Goal: Task Accomplishment & Management: Manage account settings

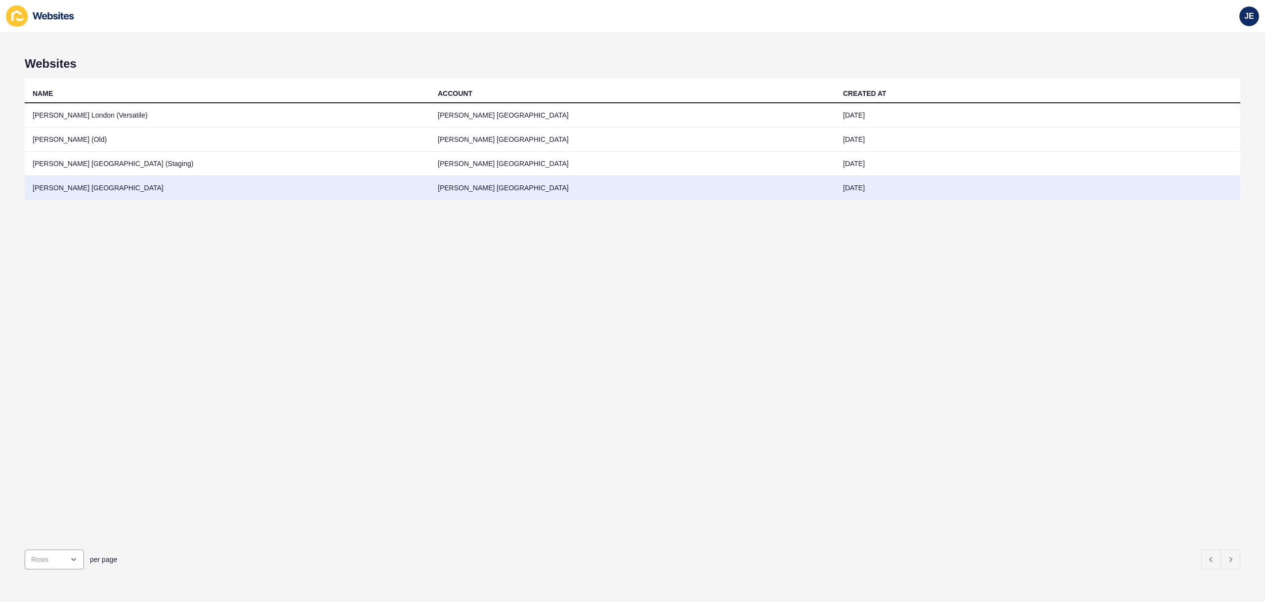
click at [671, 189] on td "[PERSON_NAME] [GEOGRAPHIC_DATA]" at bounding box center [632, 188] width 405 height 24
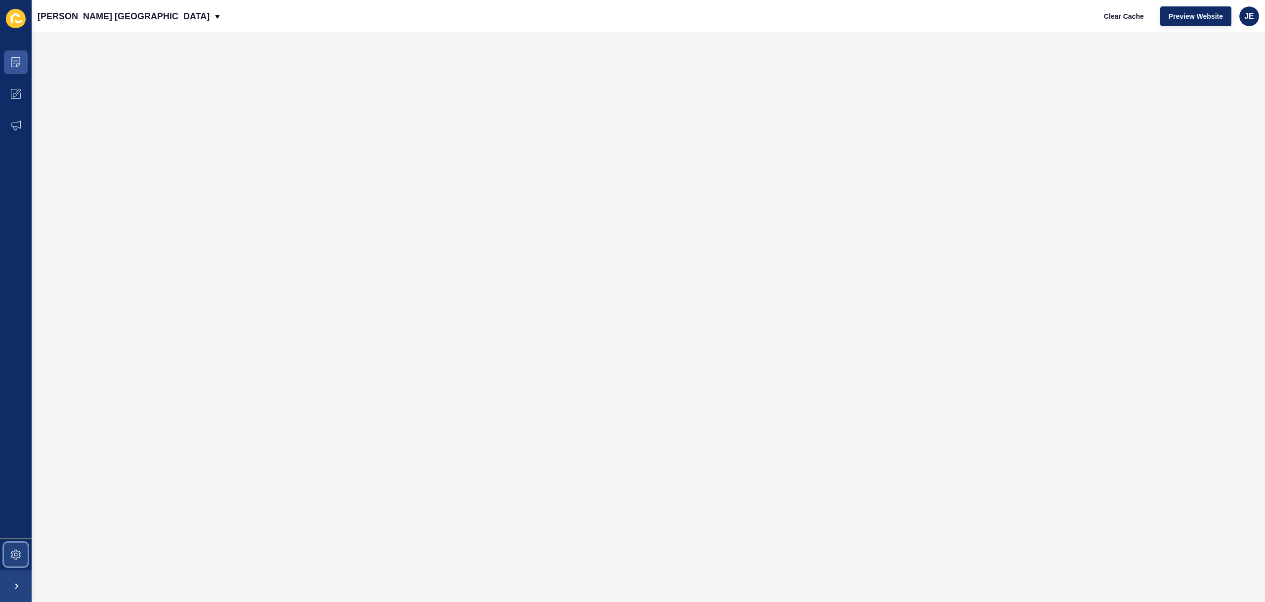
click at [20, 550] on icon at bounding box center [16, 555] width 10 height 10
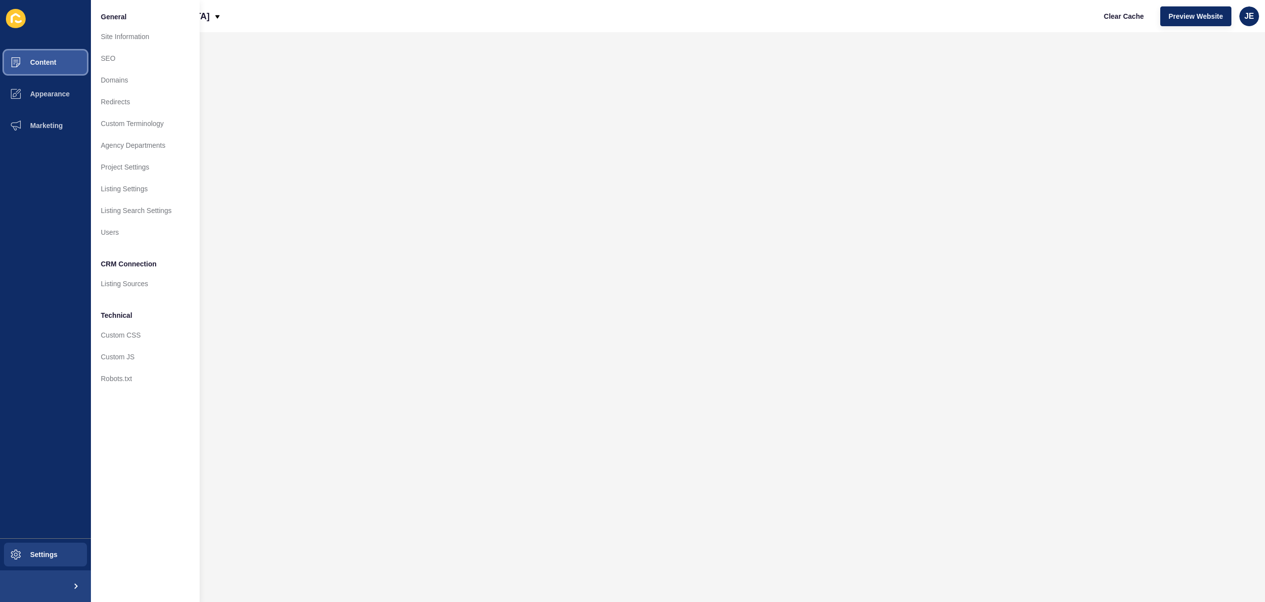
click at [52, 59] on span "Content" at bounding box center [28, 62] width 58 height 8
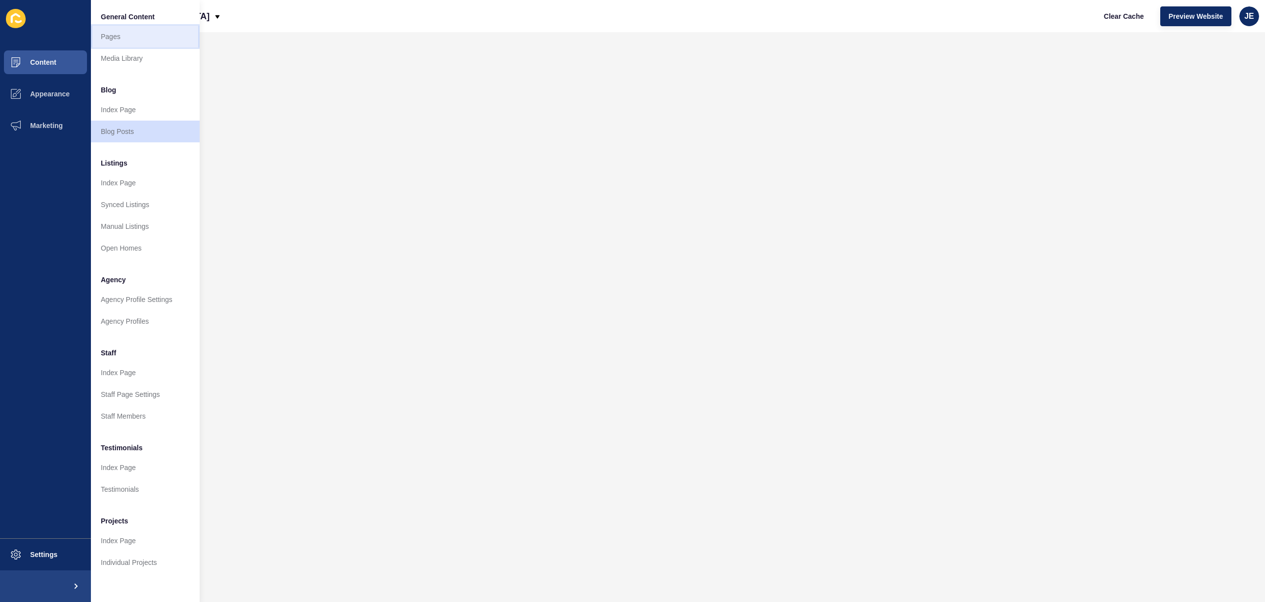
click at [114, 28] on link "Pages" at bounding box center [145, 37] width 109 height 22
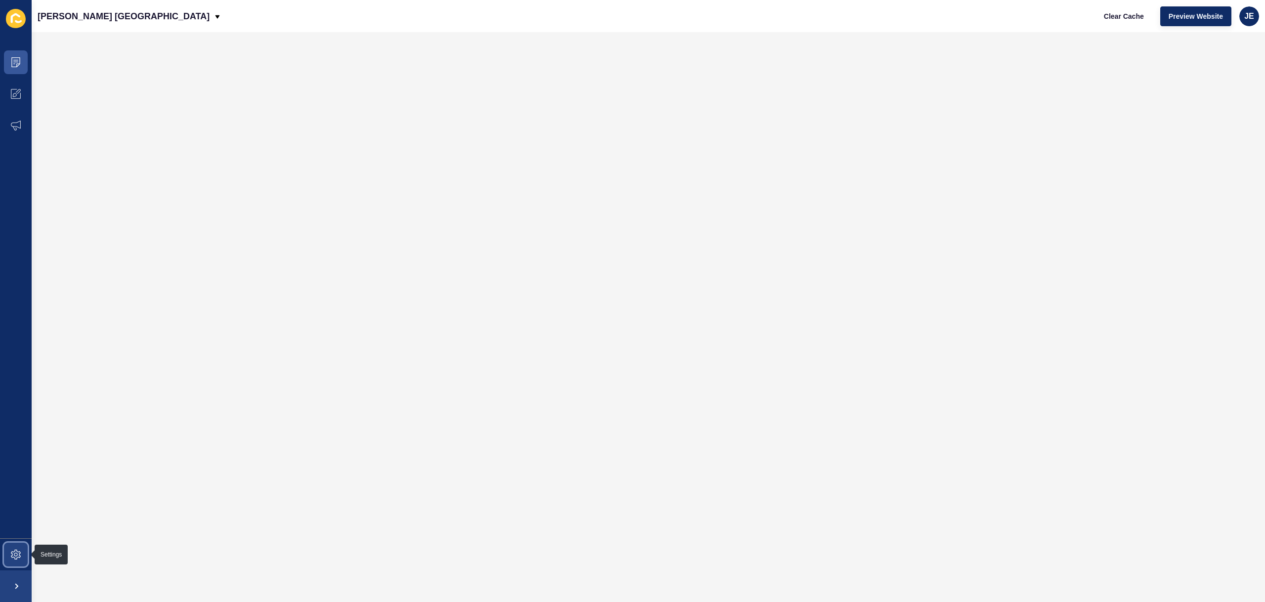
click at [8, 557] on span at bounding box center [16, 555] width 32 height 32
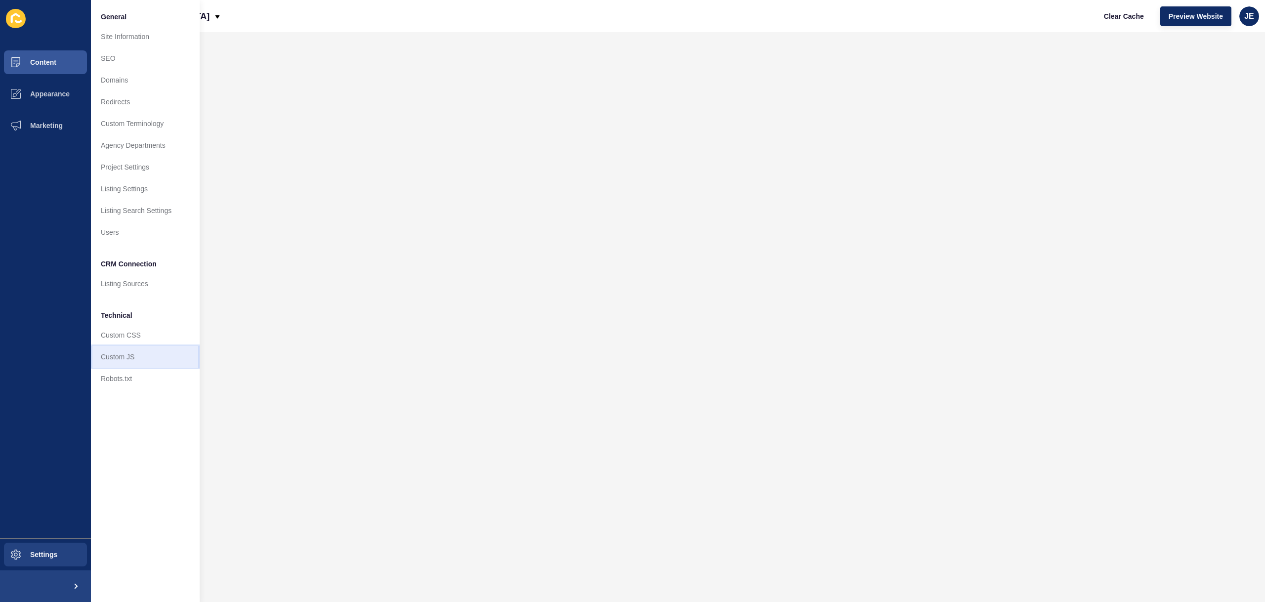
click at [126, 354] on link "Custom JS" at bounding box center [145, 357] width 109 height 22
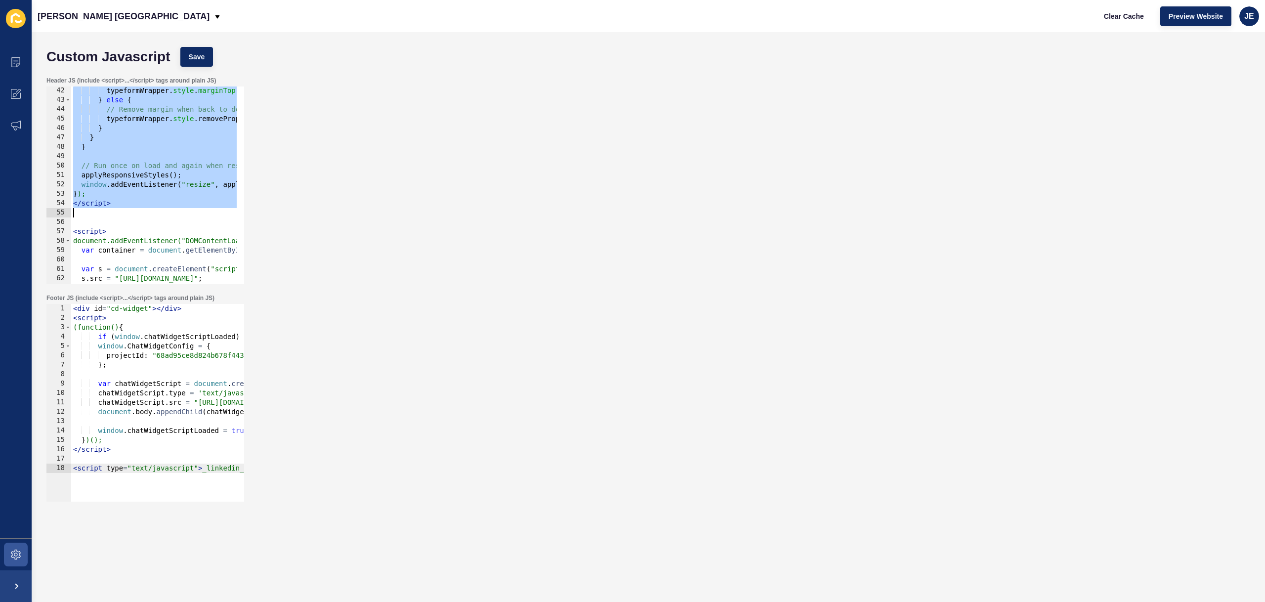
scroll to position [415, 0]
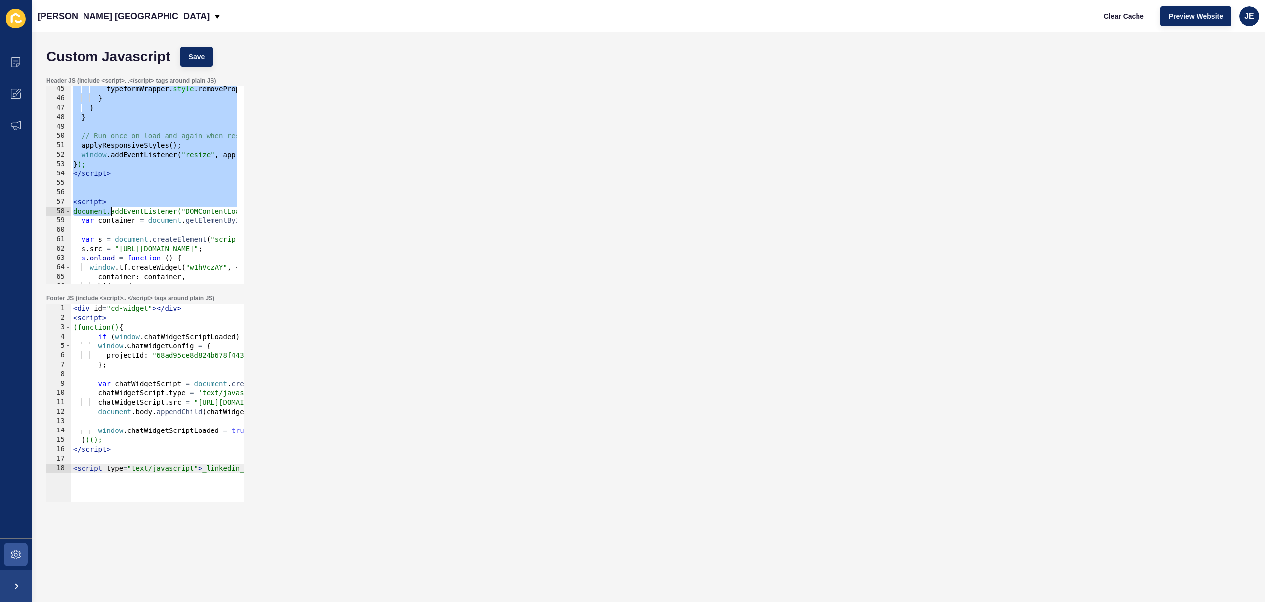
drag, startPoint x: 74, startPoint y: 156, endPoint x: 110, endPoint y: 213, distance: 66.9
click at [110, 213] on div "typeformWrapper . style . removeProperty ( "margin-top" ) ; } } } // Run once o…" at bounding box center [465, 189] width 789 height 209
click at [115, 218] on div "typeformWrapper . style . removeProperty ( "margin-top" ) ; } } } // Run once o…" at bounding box center [465, 189] width 789 height 209
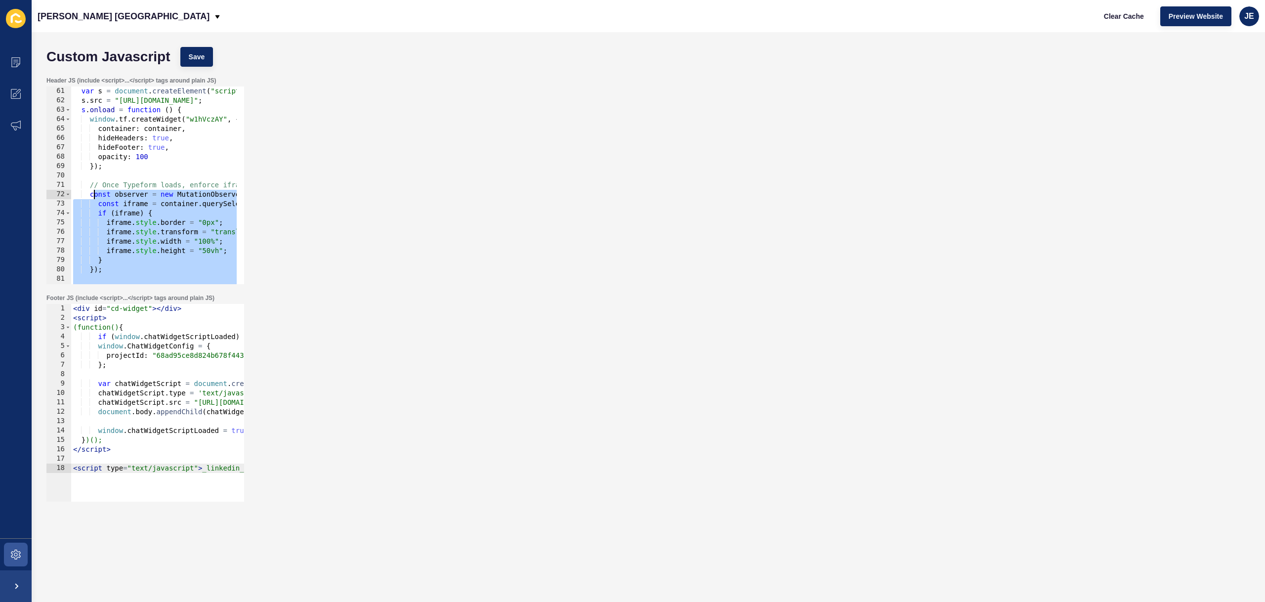
scroll to position [504, 0]
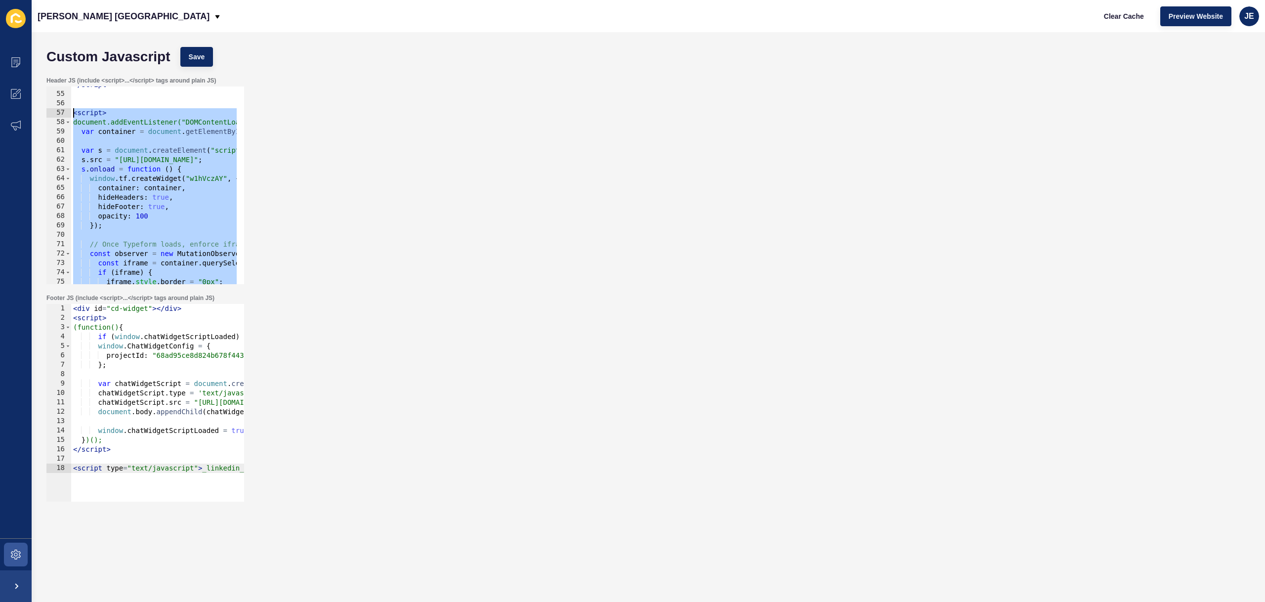
drag, startPoint x: 116, startPoint y: 248, endPoint x: 71, endPoint y: 114, distance: 141.3
click at [71, 114] on div "</ script > < script > document.addEventListener("DOMContentLoaded", function (…" at bounding box center [465, 184] width 789 height 209
click at [22, 59] on span at bounding box center [16, 62] width 32 height 32
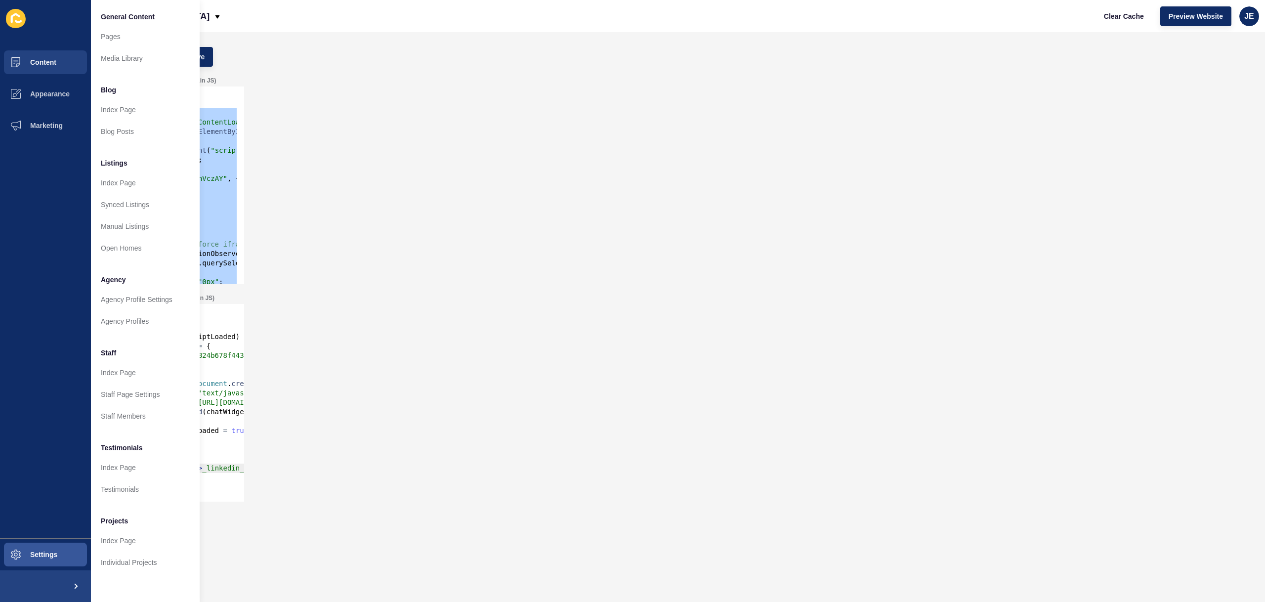
click at [784, 78] on div "Header JS (include <script>...</script> tags around plain JS) <script> document…" at bounding box center [649, 180] width 1214 height 217
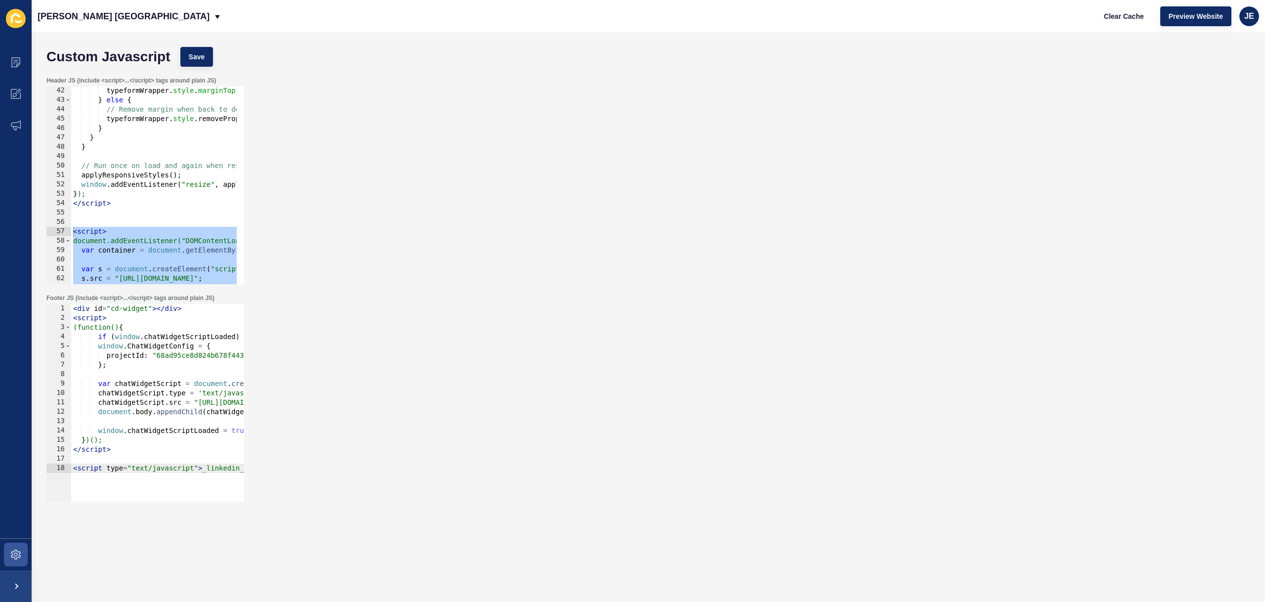
scroll to position [445, 0]
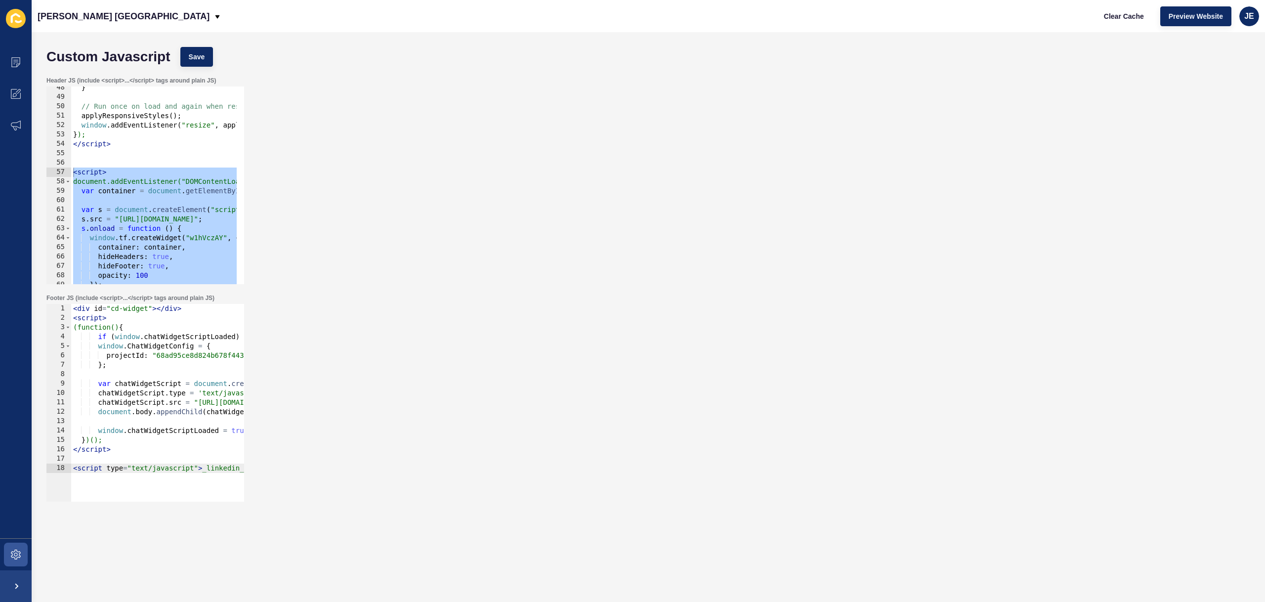
click at [94, 183] on div "} // Run once on load and again when resized applyResponsiveStyles ( ) ; window…" at bounding box center [465, 187] width 789 height 209
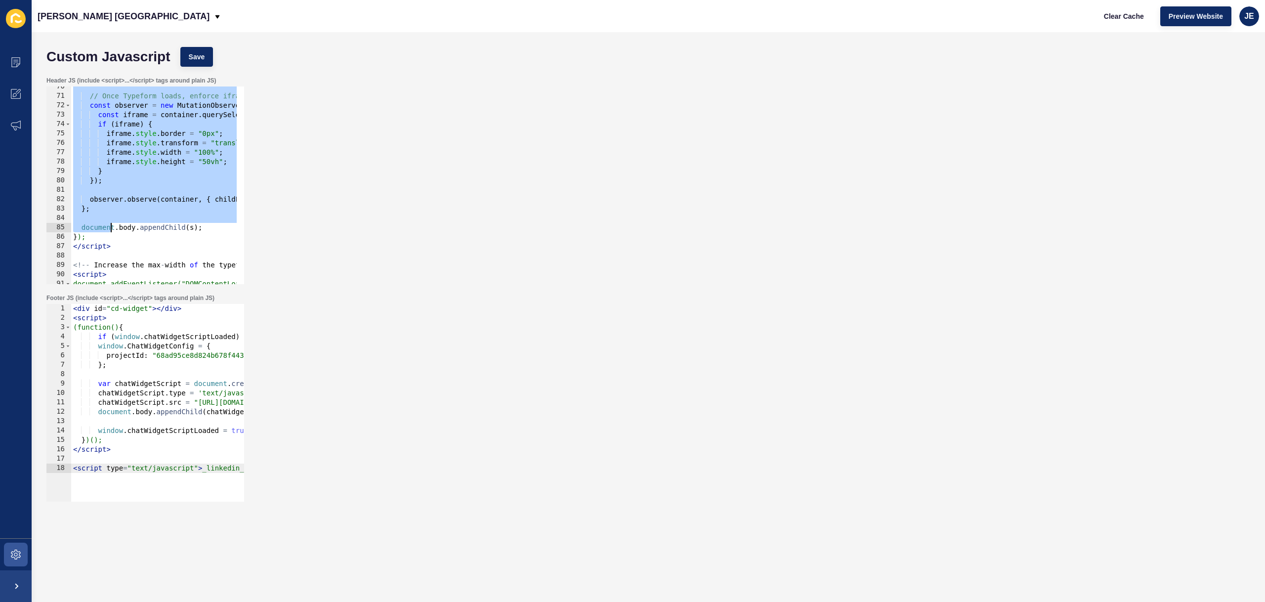
scroll to position [682, 0]
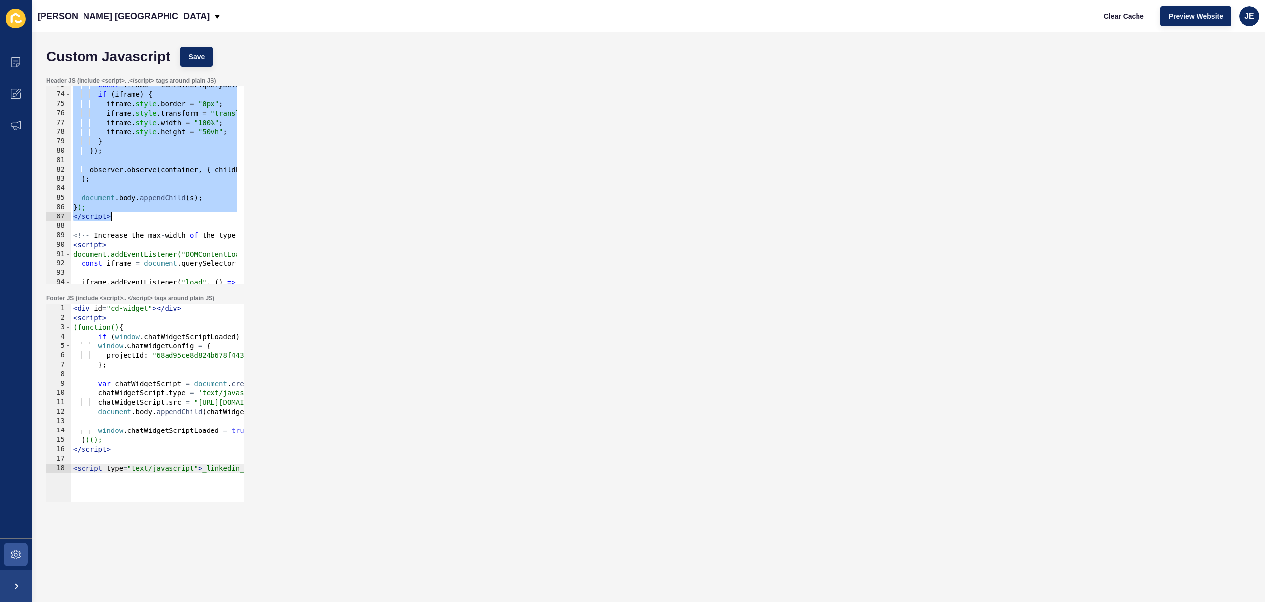
drag, startPoint x: 81, startPoint y: 178, endPoint x: 114, endPoint y: 217, distance: 50.5
click at [114, 217] on div "const iframe = container . querySelector ( "iframe" ) ; if ( iframe ) { iframe …" at bounding box center [465, 185] width 789 height 209
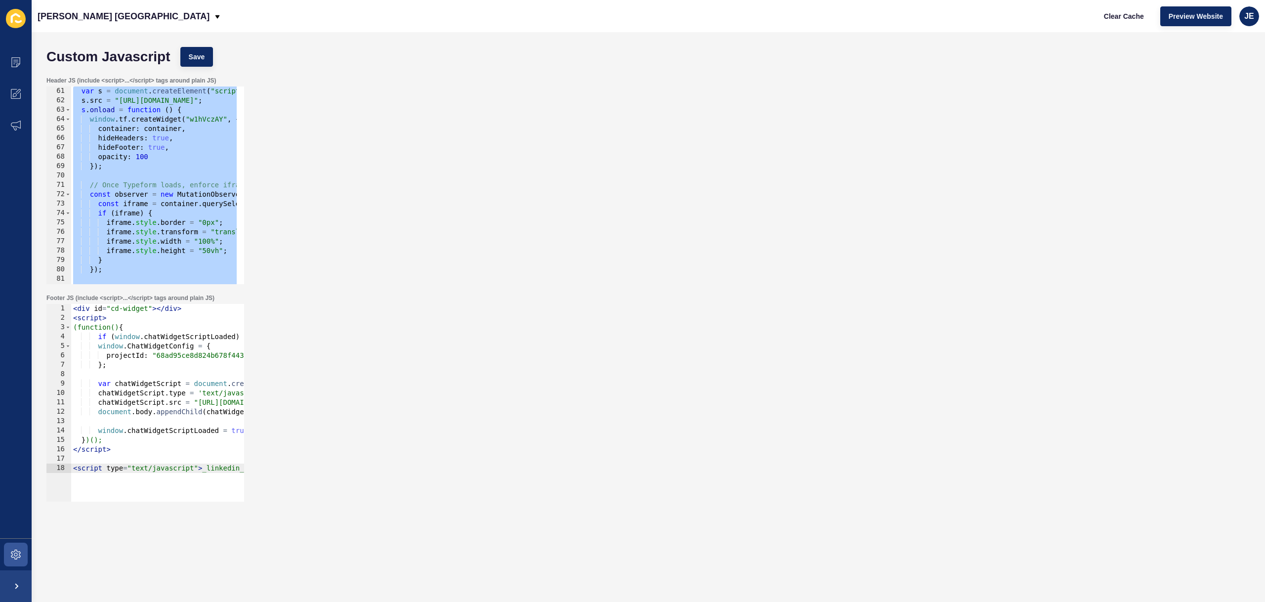
paste textarea
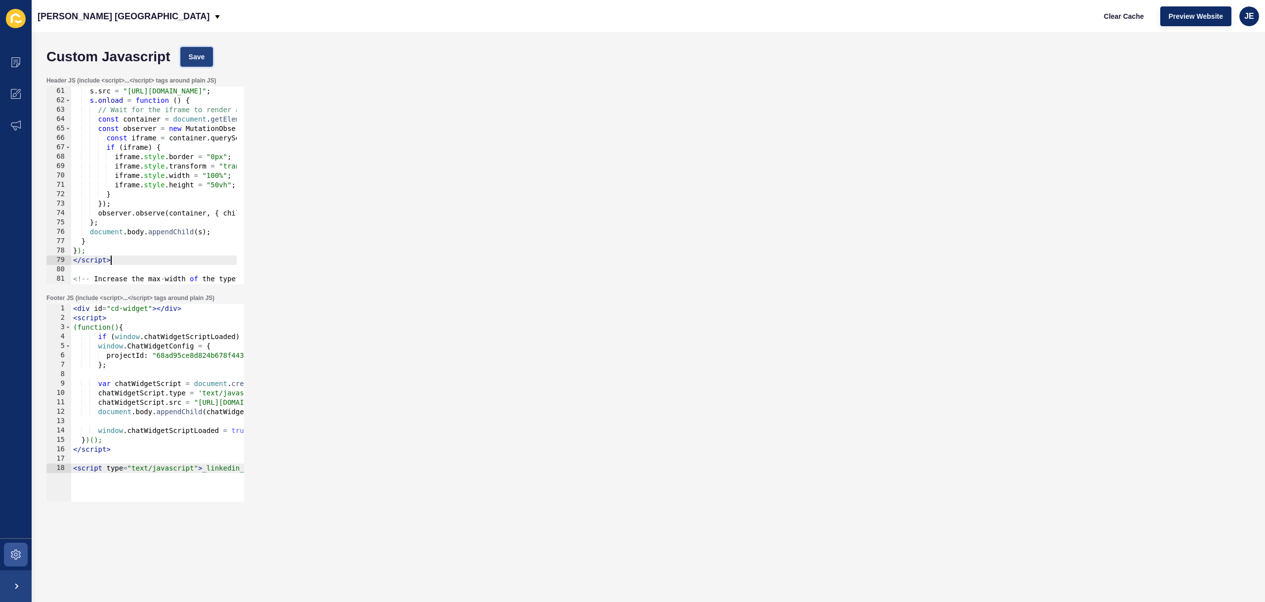
click at [195, 56] on span "Save" at bounding box center [197, 57] width 16 height 10
click at [1136, 13] on span "Clear Cache" at bounding box center [1124, 16] width 40 height 10
click at [1190, 12] on span "Preview Website" at bounding box center [1196, 16] width 54 height 10
click at [1137, 21] on button "Clear Cache" at bounding box center [1124, 16] width 57 height 20
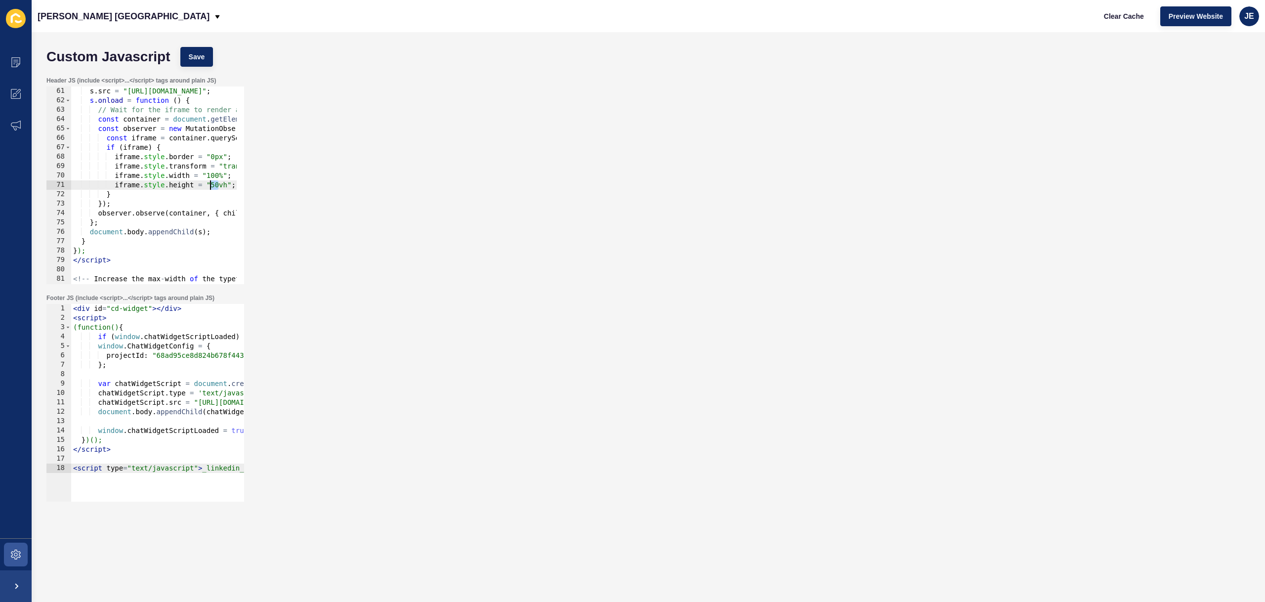
drag, startPoint x: 217, startPoint y: 183, endPoint x: 211, endPoint y: 181, distance: 6.6
click at [211, 181] on div "s . src = "https://embed.typeform.com/next/embed.js" ; s . onload = function ( …" at bounding box center [465, 191] width 789 height 209
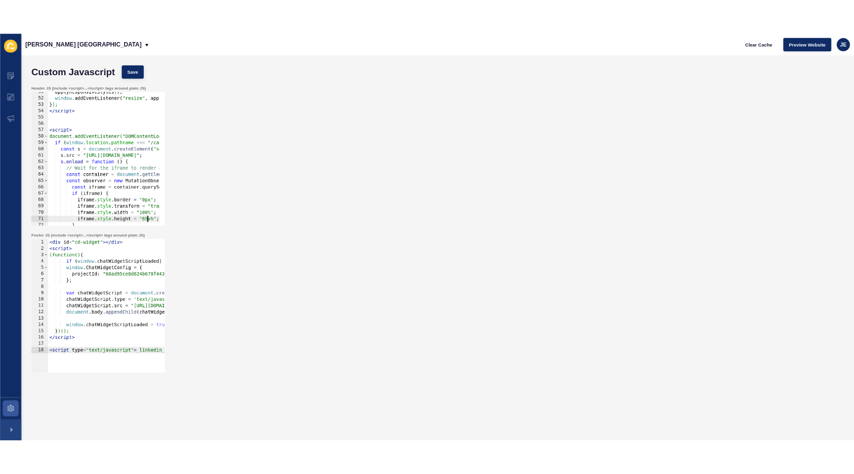
scroll to position [475, 0]
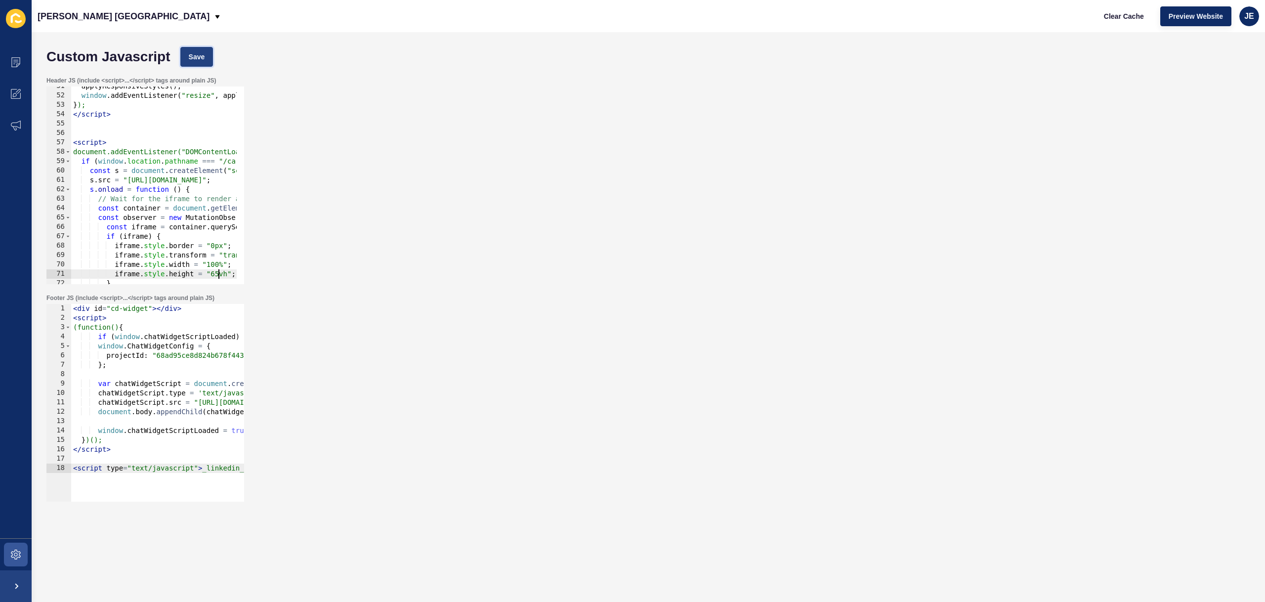
click at [194, 64] on button "Save" at bounding box center [196, 57] width 33 height 20
click at [1138, 16] on span "Clear Cache" at bounding box center [1124, 16] width 40 height 10
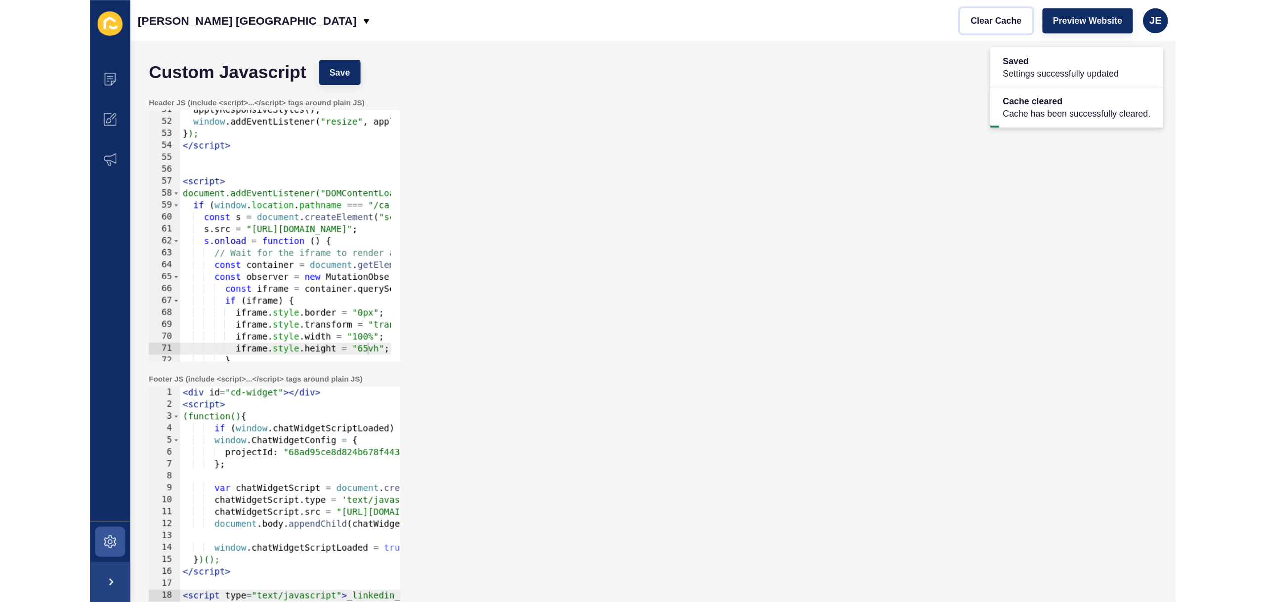
scroll to position [534, 0]
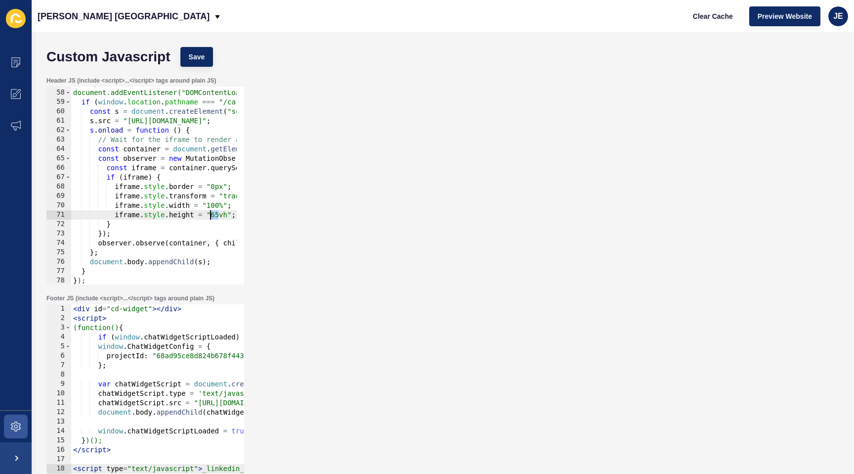
drag, startPoint x: 217, startPoint y: 218, endPoint x: 212, endPoint y: 217, distance: 6.3
click at [212, 217] on div "< script > document.addEventListener("DOMContentLoaded", function () { if ( win…" at bounding box center [465, 183] width 789 height 209
type textarea "iframe.style.height = "70vh";"
click at [187, 63] on button "Save" at bounding box center [196, 57] width 33 height 20
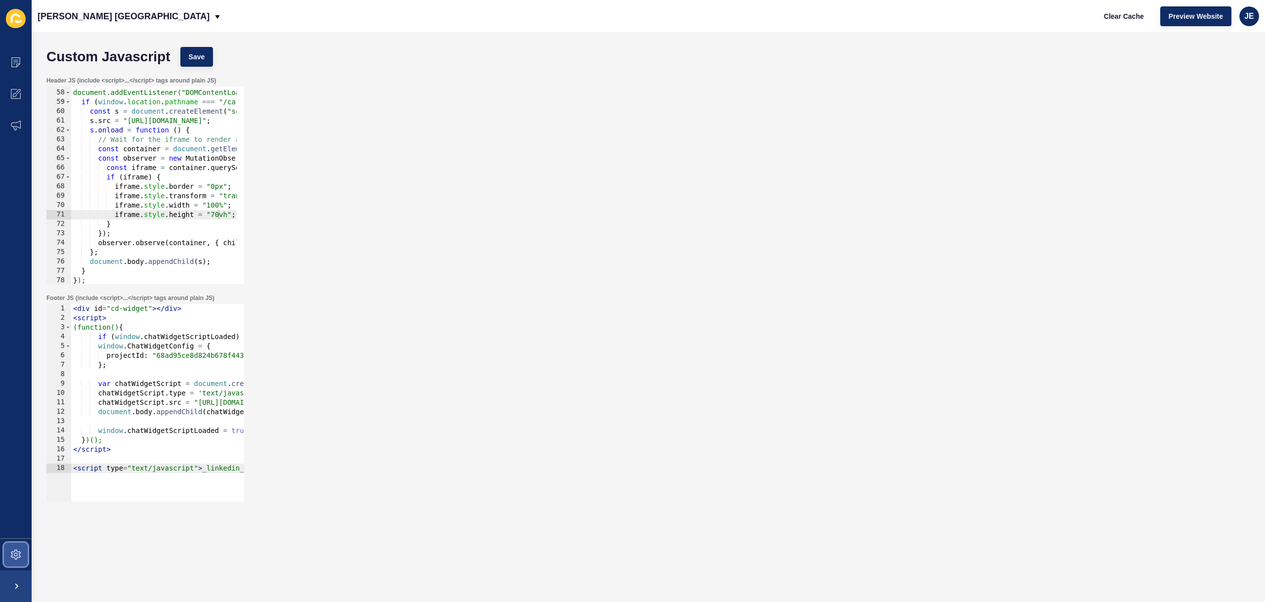
click at [10, 564] on span at bounding box center [16, 555] width 32 height 32
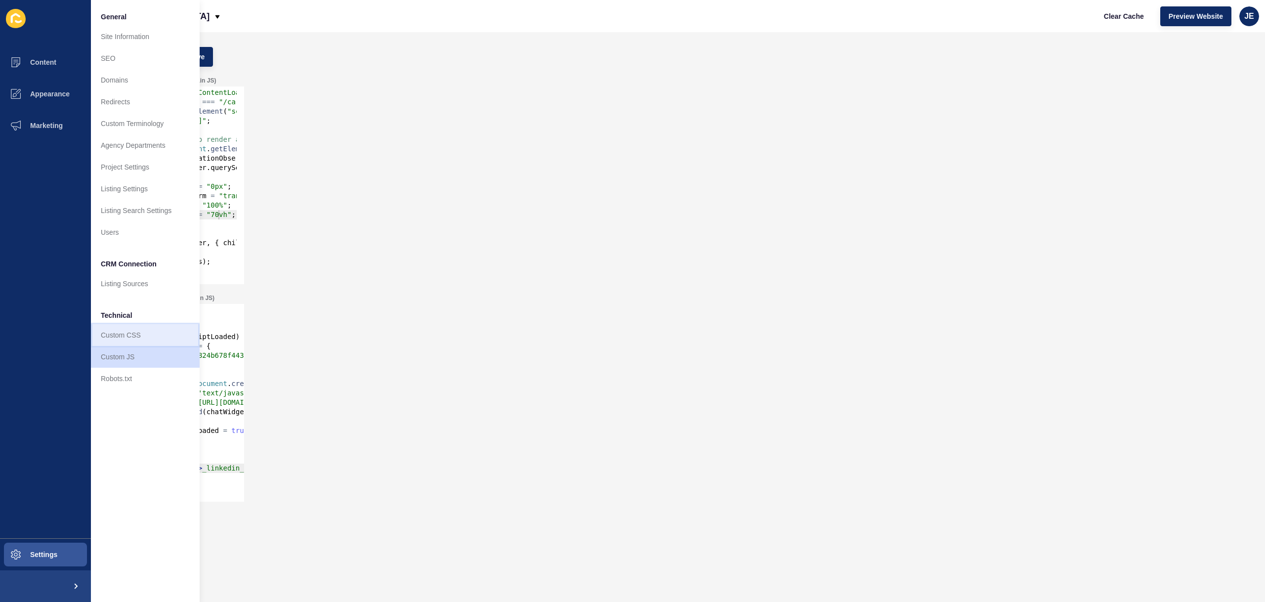
click at [124, 340] on link "Custom CSS" at bounding box center [145, 335] width 109 height 22
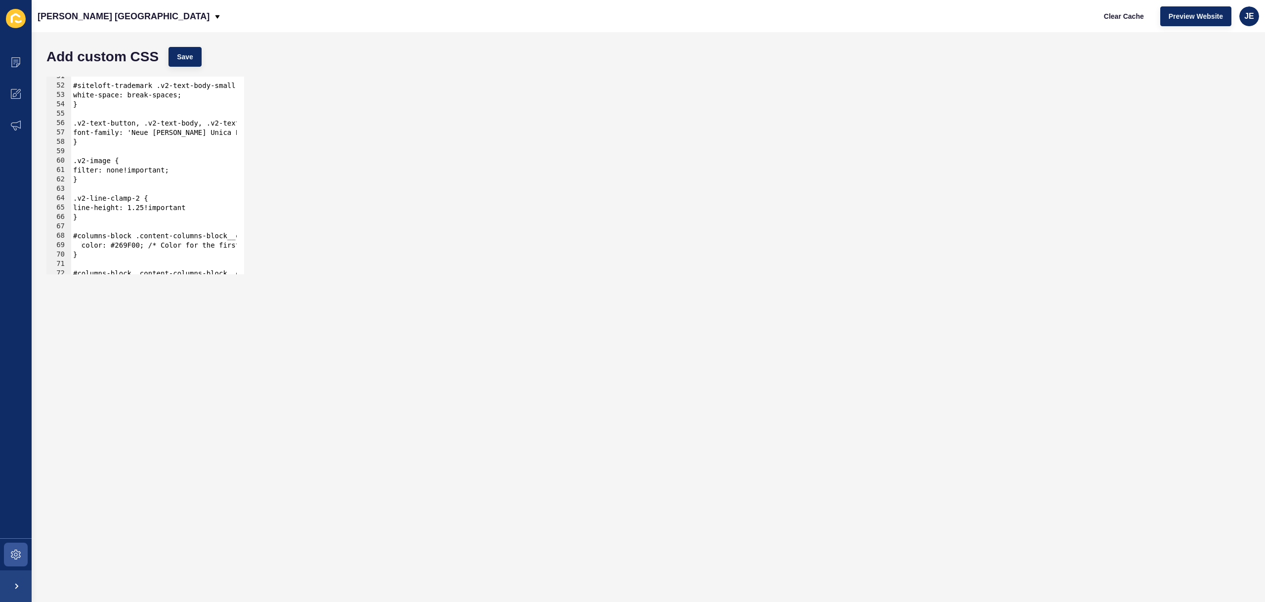
scroll to position [1059, 0]
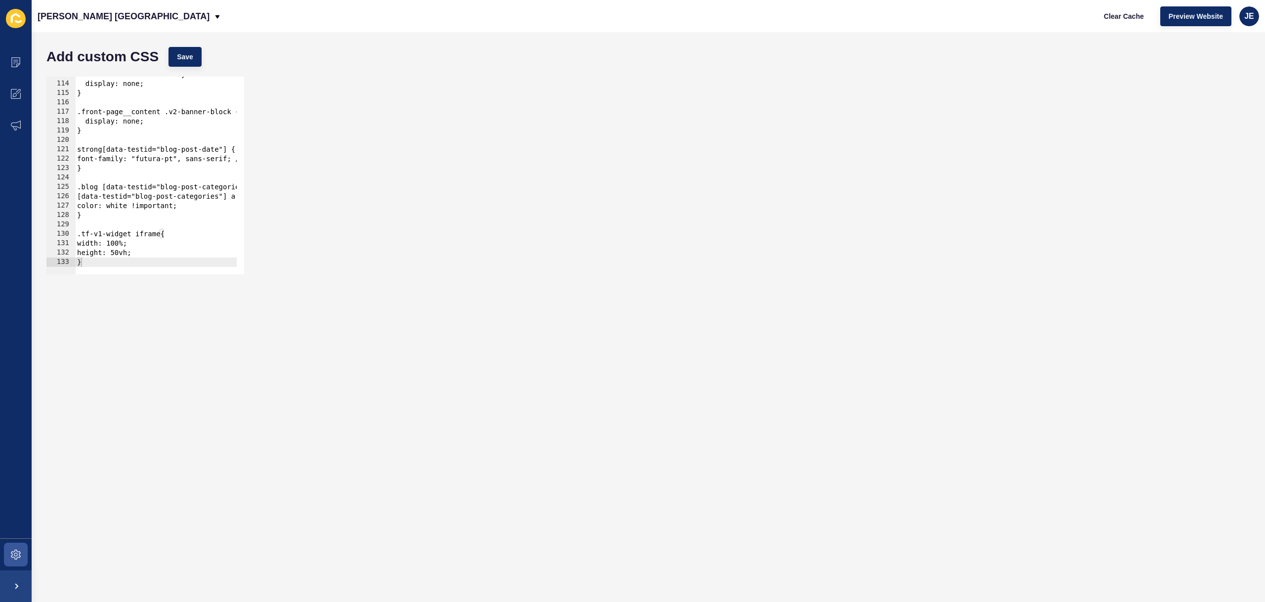
type textarea "}"
click at [105, 260] on div "#cover-block-video-overlay-volume-btn { display: none; } .front-page__content .…" at bounding box center [517, 174] width 884 height 209
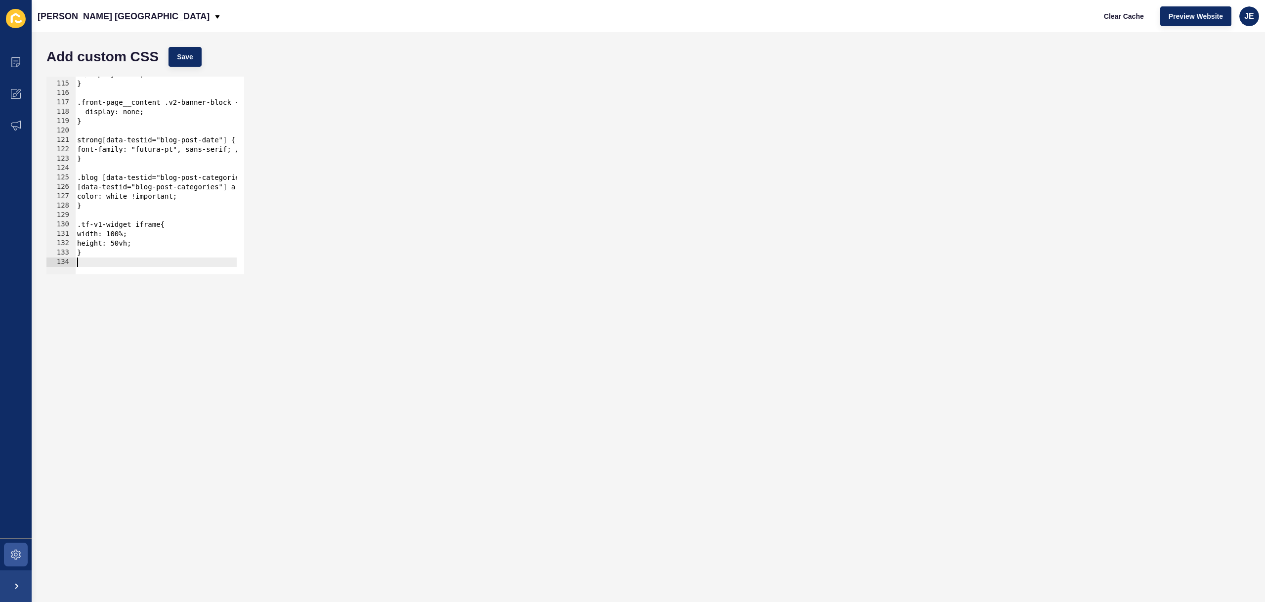
scroll to position [1078, 0]
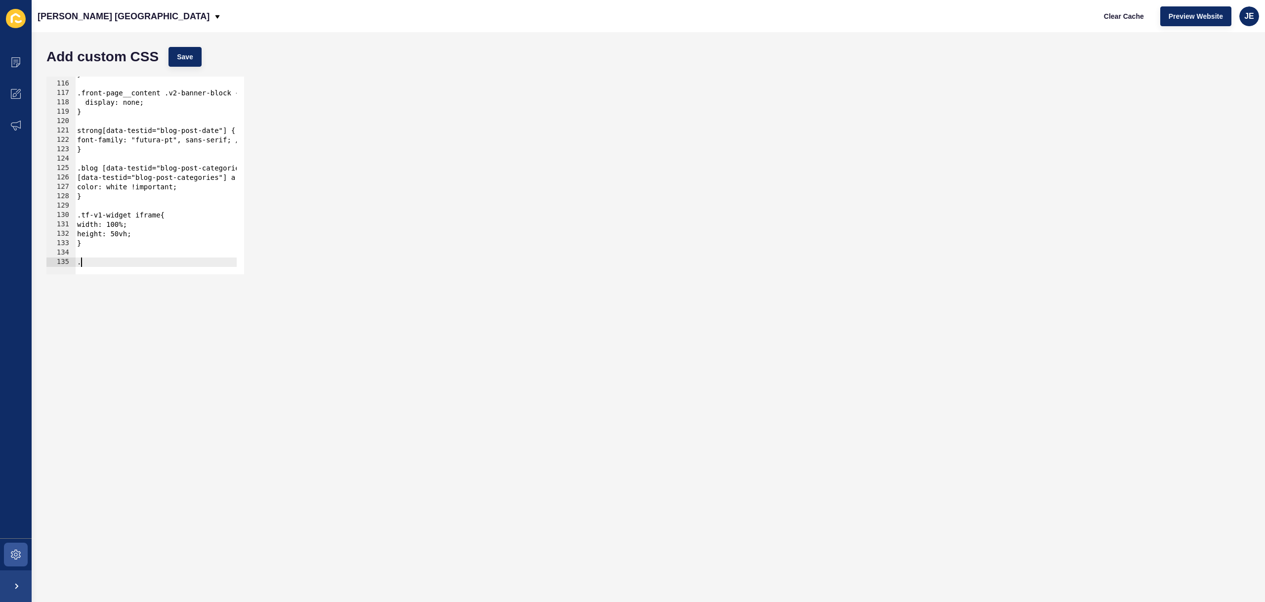
paste textarea ".estdgq"
type textarea "."
paste textarea ".estdgq"
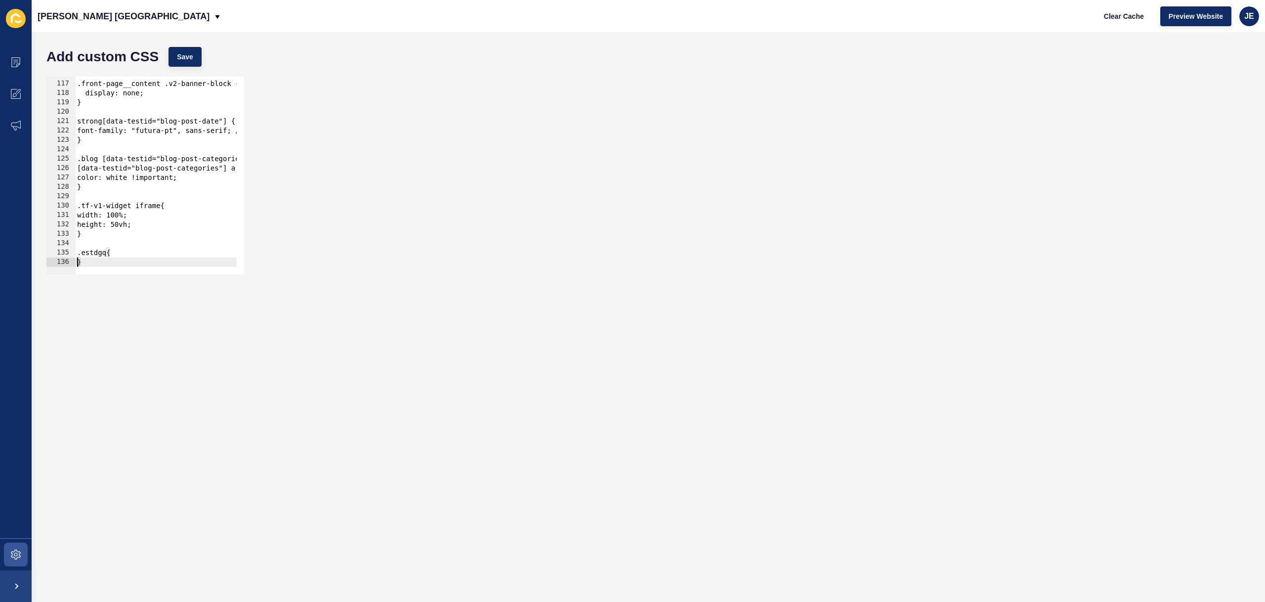
type textarea "}"
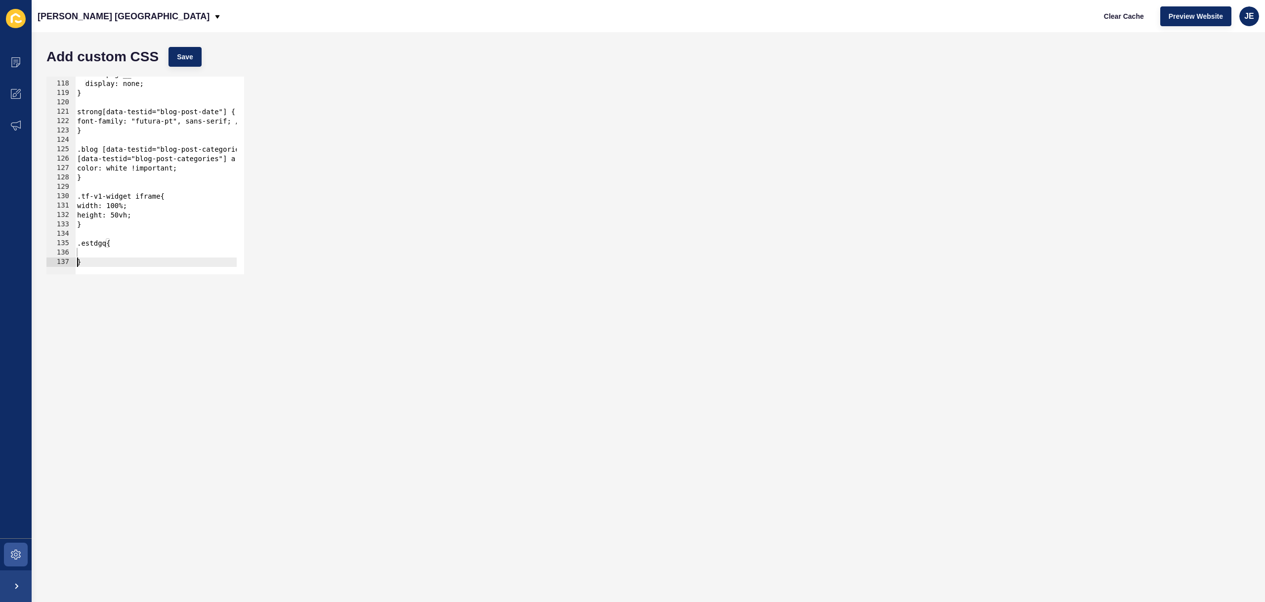
scroll to position [1096, 0]
paste textarea "center 50%"
drag, startPoint x: 207, startPoint y: 42, endPoint x: 194, endPoint y: 53, distance: 16.5
click at [206, 43] on div "Add custom CSS Save" at bounding box center [649, 57] width 1214 height 30
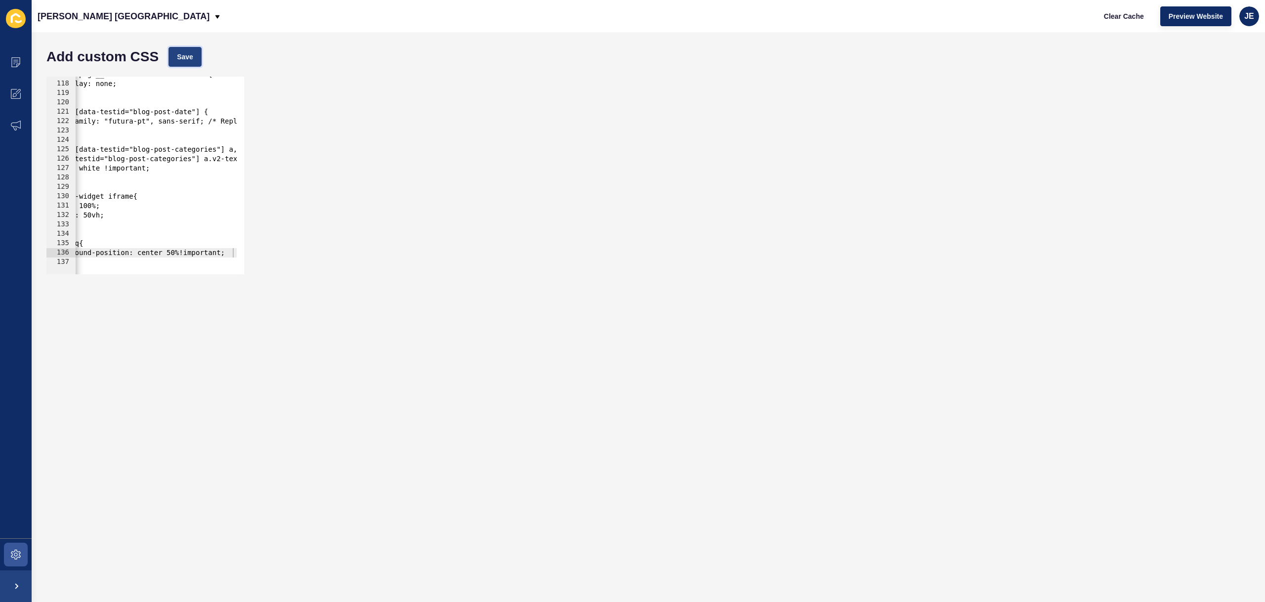
click at [194, 53] on button "Save" at bounding box center [185, 57] width 33 height 20
click at [1134, 15] on span "Clear Cache" at bounding box center [1124, 16] width 40 height 10
click at [149, 255] on div ".front-page__content .v2-banner-block { display: none; } strong[data-testid="bl…" at bounding box center [490, 174] width 884 height 209
drag, startPoint x: 134, startPoint y: 229, endPoint x: 28, endPoint y: 225, distance: 106.3
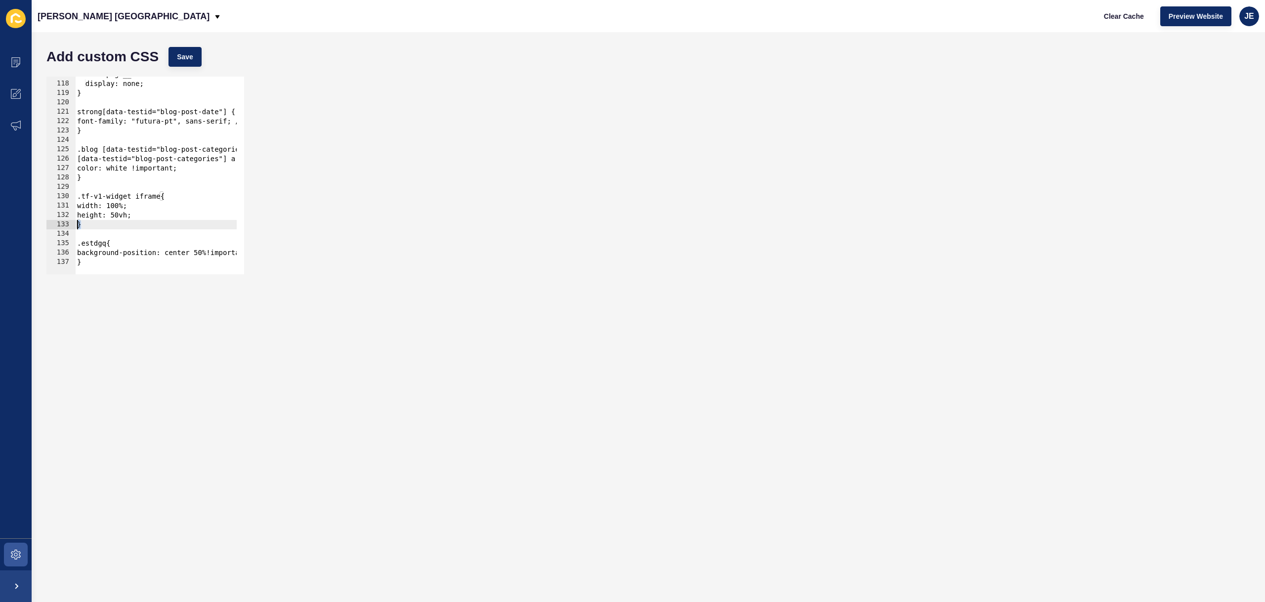
click at [28, 225] on div "Content Appearance Marketing Settings Jefferies London Clear Cache Preview Webs…" at bounding box center [632, 301] width 1265 height 602
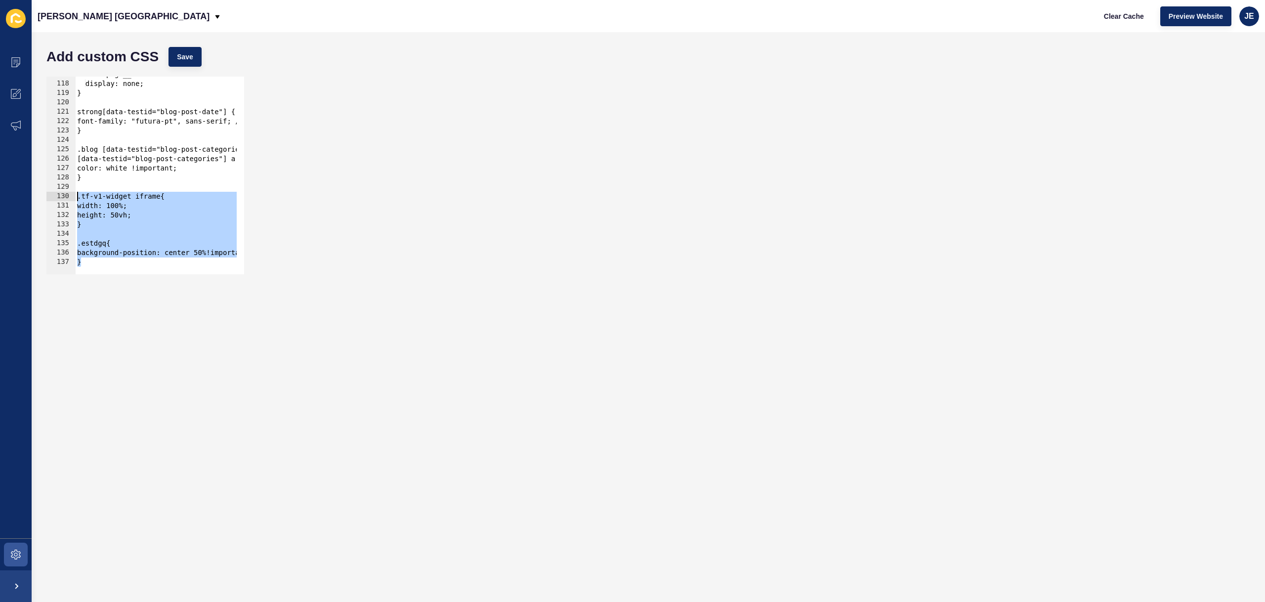
drag, startPoint x: 108, startPoint y: 259, endPoint x: 60, endPoint y: 200, distance: 76.3
click at [60, 200] on div "} 117 118 119 120 121 122 123 124 125 126 127 128 129 130 131 132 133 134 135 1…" at bounding box center [145, 176] width 198 height 198
type textarea ".tf-v1-widget iframe{ width: 100%;"
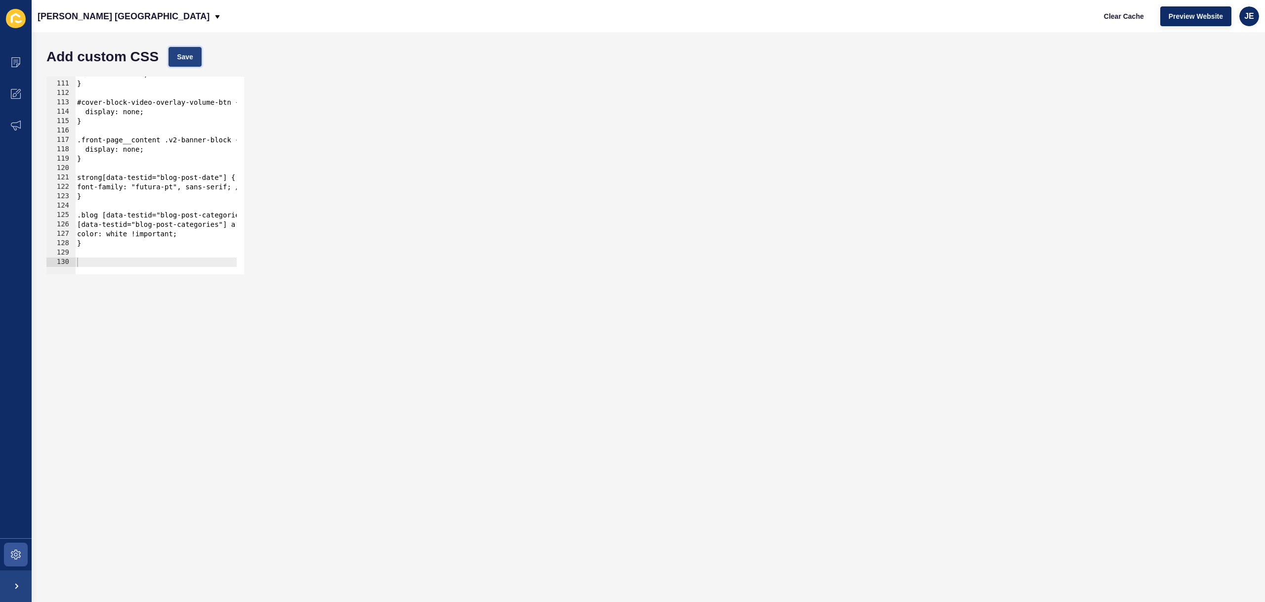
click at [192, 57] on span "Save" at bounding box center [185, 57] width 16 height 10
click at [1131, 9] on button "Clear Cache" at bounding box center [1124, 16] width 57 height 20
click at [20, 556] on icon at bounding box center [16, 555] width 10 height 10
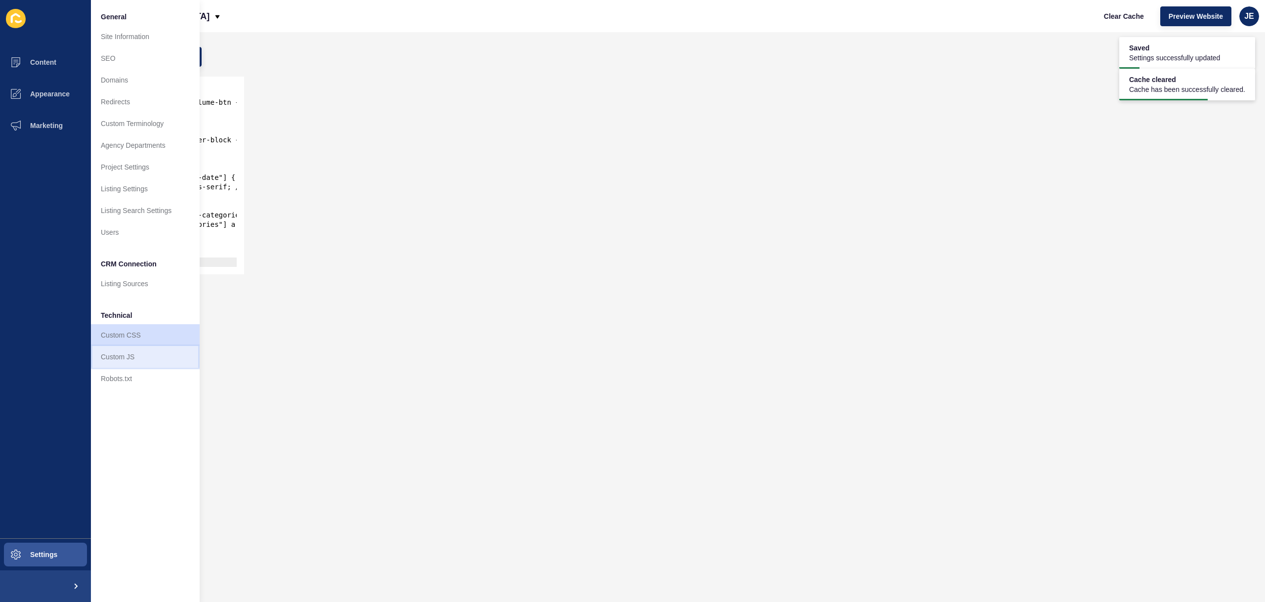
click at [110, 362] on link "Custom JS" at bounding box center [145, 357] width 109 height 22
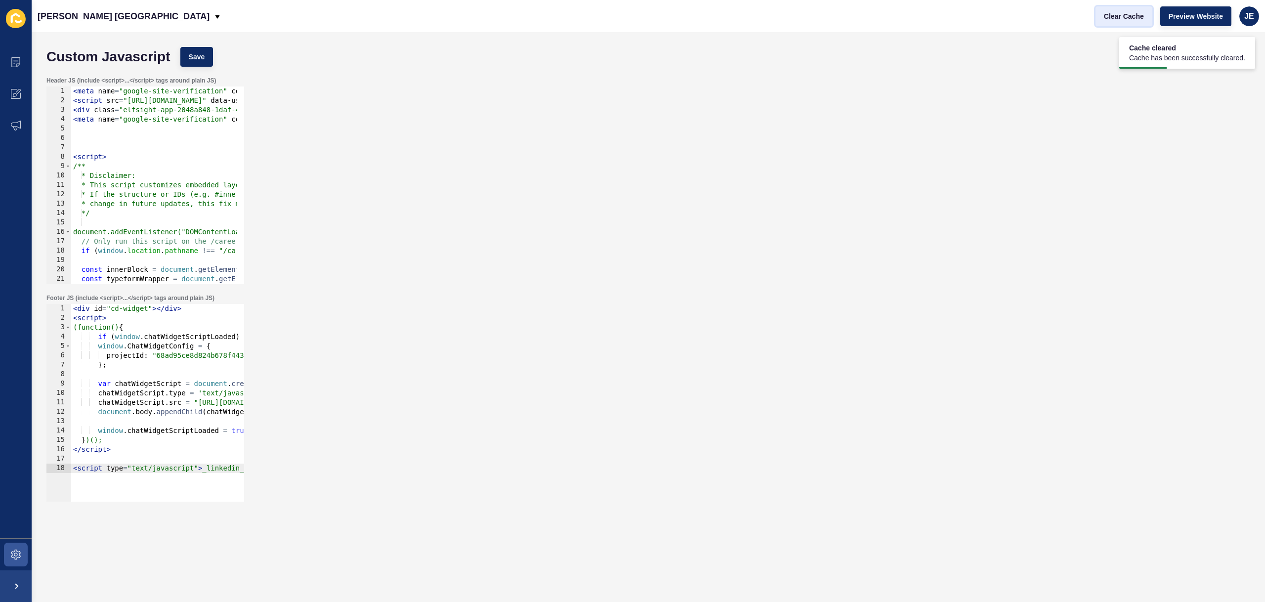
drag, startPoint x: 1098, startPoint y: 7, endPoint x: 1129, endPoint y: 12, distance: 31.0
click at [1100, 8] on button "Clear Cache" at bounding box center [1124, 16] width 57 height 20
click at [1129, 13] on span "Clear Cache" at bounding box center [1124, 16] width 40 height 10
type textarea "})();"
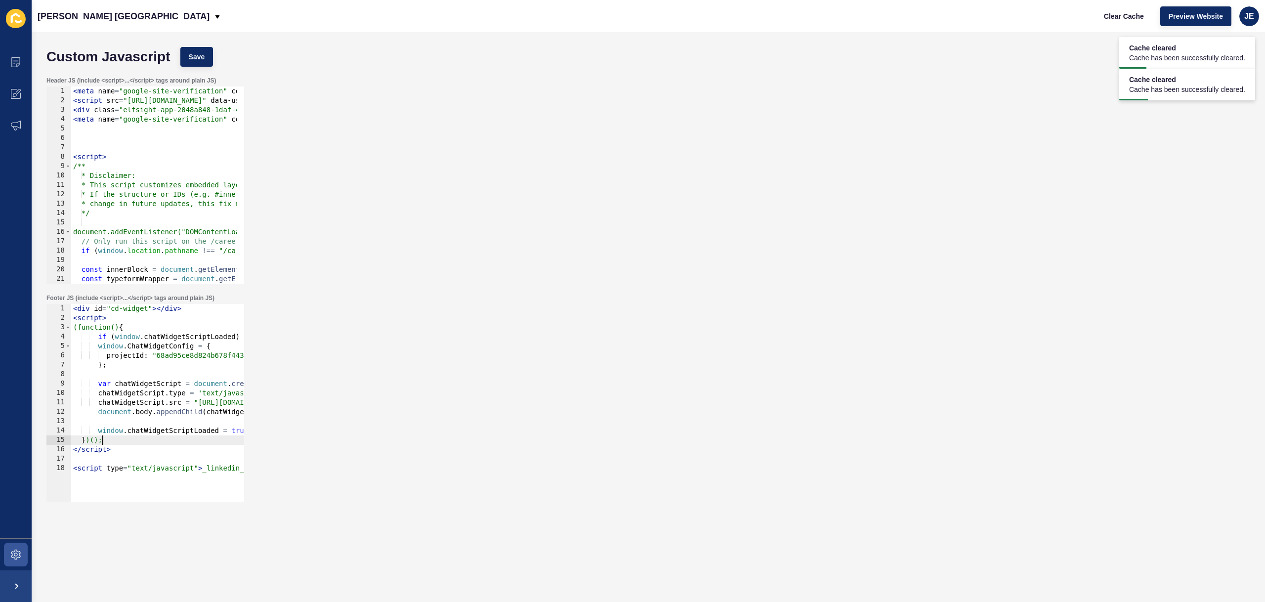
click at [169, 189] on div "< meta name = "google-site-verification" content = "SMq8dECnO_FrWht4icv8yWHq1Sp…" at bounding box center [465, 191] width 789 height 209
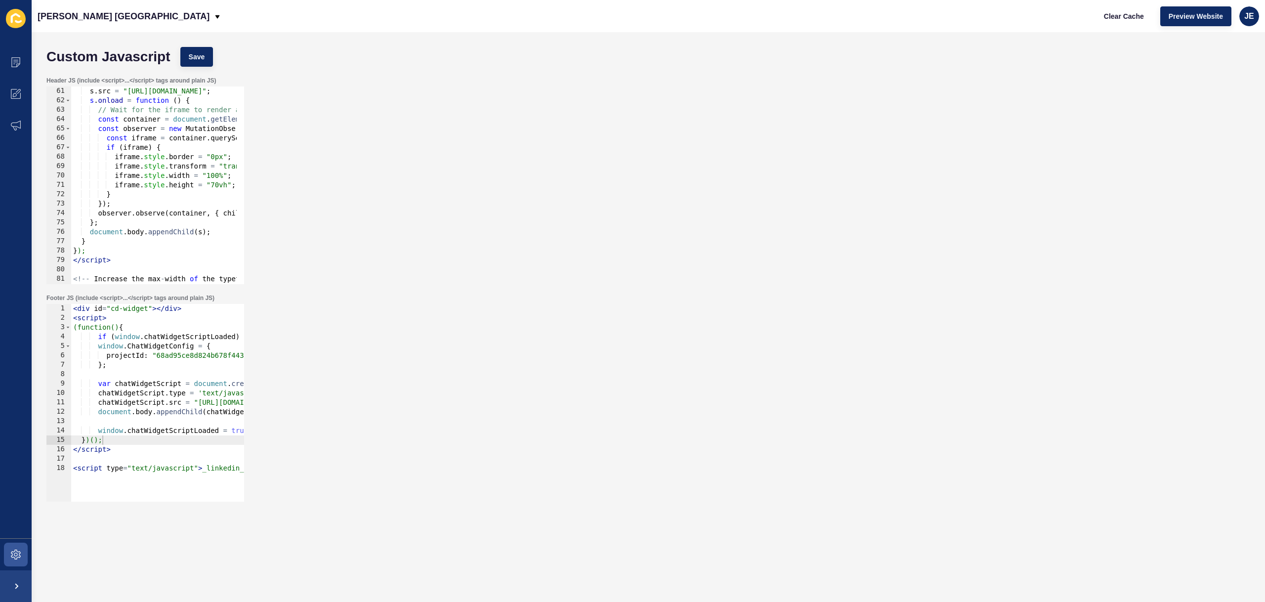
scroll to position [564, 0]
click at [170, 146] on div "s . src = "https://embed.typeform.com/next/embed.js" ; s . onload = function ( …" at bounding box center [465, 191] width 789 height 209
click at [125, 196] on div "s . src = "https://embed.typeform.com/next/embed.js" ; s . onload = function ( …" at bounding box center [465, 191] width 789 height 209
type textarea "}"
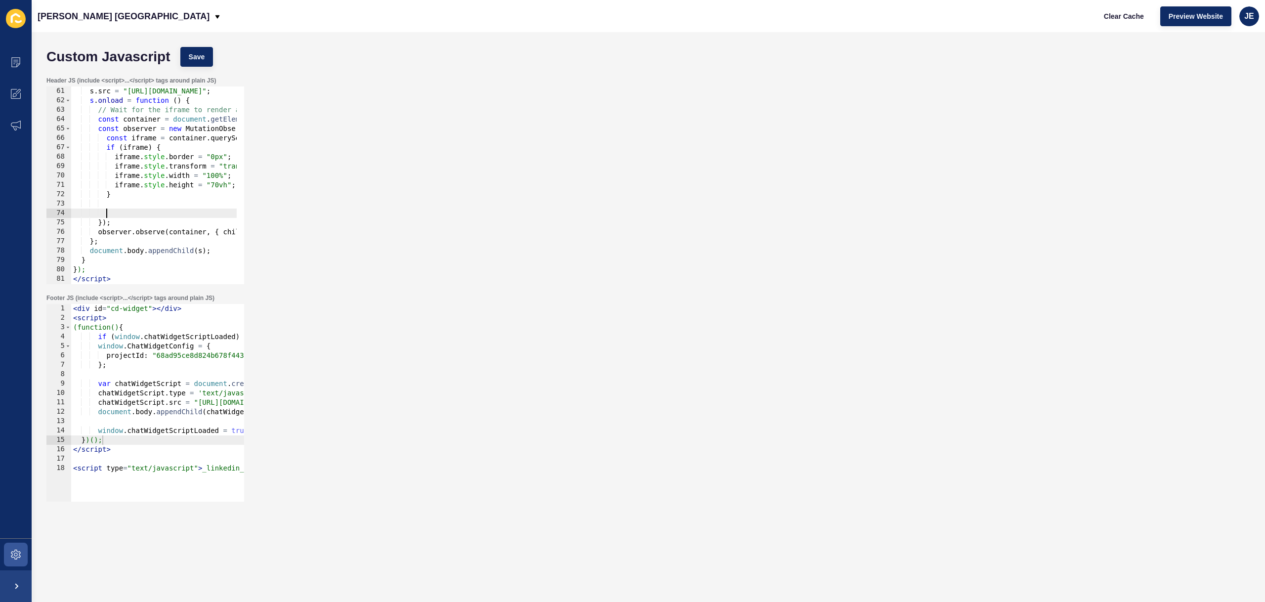
paste textarea "}"
drag, startPoint x: 95, startPoint y: 223, endPoint x: 114, endPoint y: 250, distance: 32.0
click at [114, 250] on div "s . src = "https://embed.typeform.com/next/embed.js" ; s . onload = function ( …" at bounding box center [465, 191] width 789 height 209
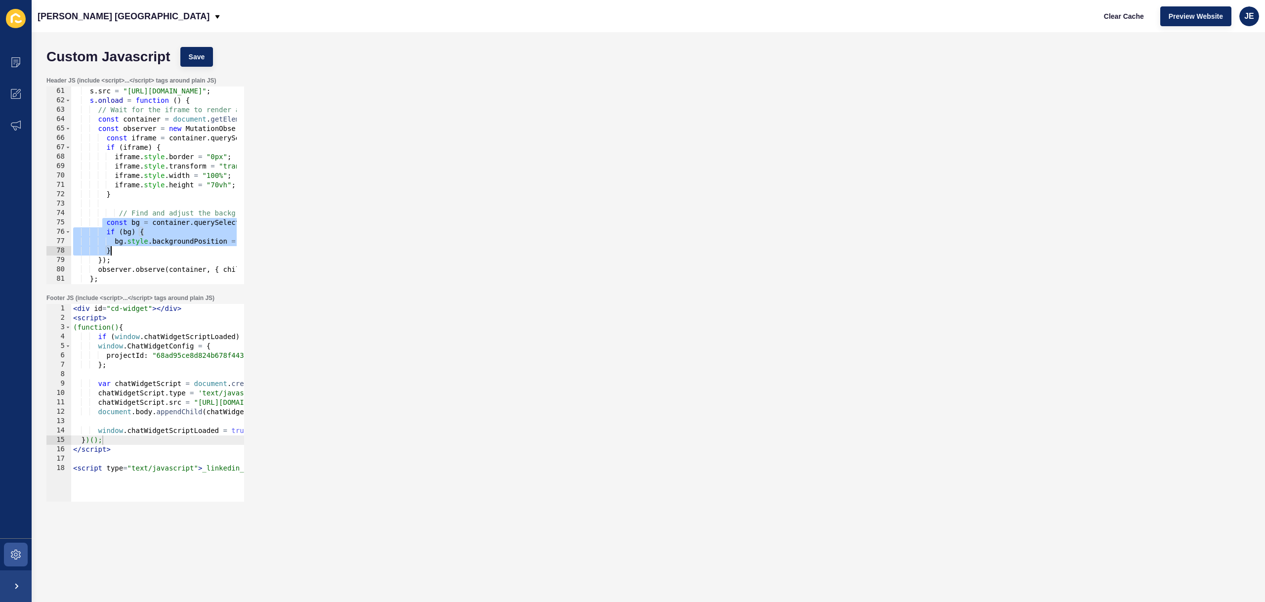
click at [121, 214] on div "s . src = "https://embed.typeform.com/next/embed.js" ; s . onload = function ( …" at bounding box center [465, 191] width 789 height 209
click at [120, 215] on div "s . src = "https://embed.typeform.com/next/embed.js" ; s . onload = function ( …" at bounding box center [465, 191] width 789 height 209
click at [200, 59] on span "Save" at bounding box center [197, 57] width 16 height 10
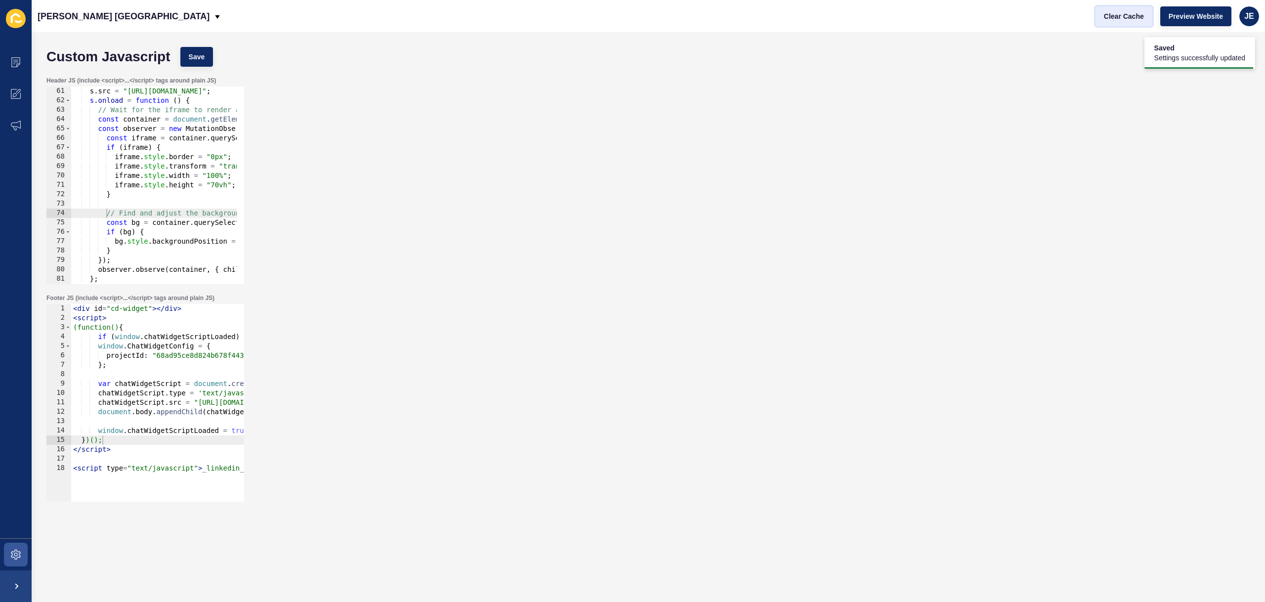
click at [1127, 19] on span "Clear Cache" at bounding box center [1124, 16] width 40 height 10
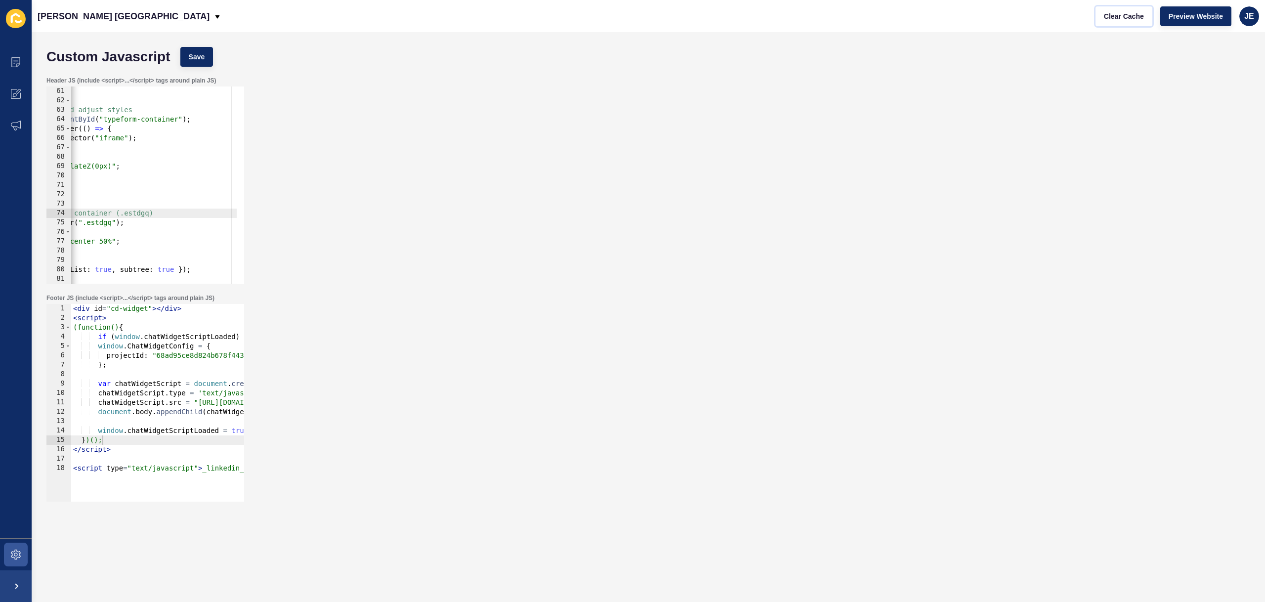
scroll to position [0, 191]
drag, startPoint x: 95, startPoint y: 242, endPoint x: 152, endPoint y: 259, distance: 59.8
click at [95, 242] on div "s . src = "https://embed.typeform.com/next/embed.js" ; s . onload = function ( …" at bounding box center [274, 191] width 789 height 209
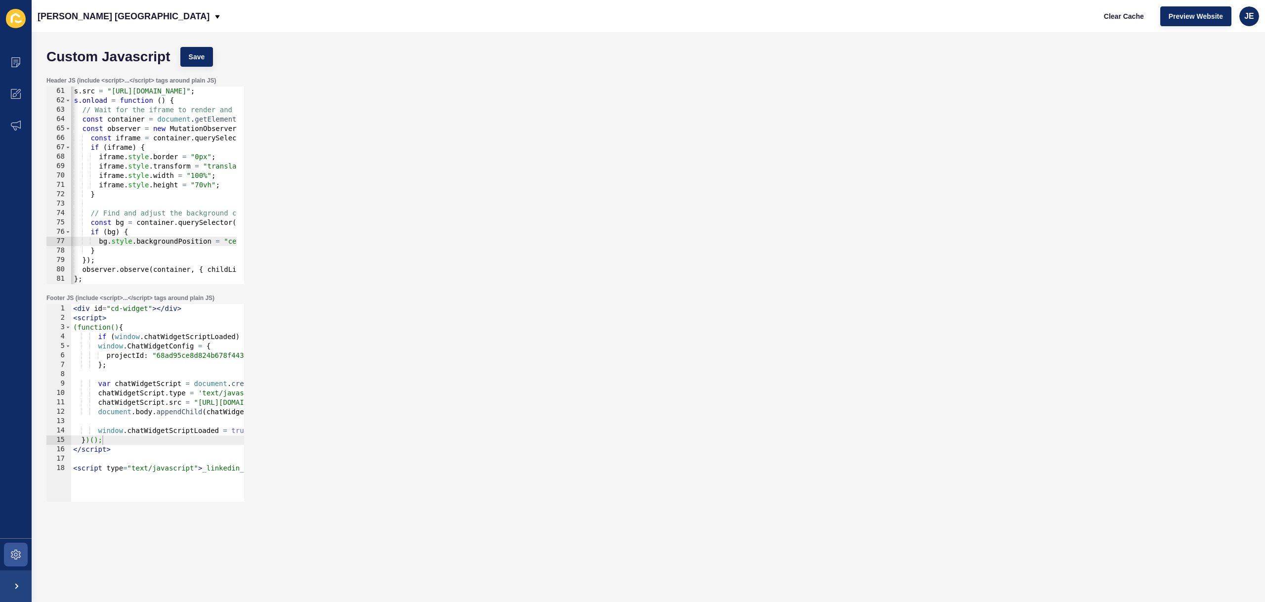
scroll to position [0, 9]
click at [200, 63] on button "Save" at bounding box center [196, 57] width 33 height 20
click at [1121, 19] on span "Clear Cache" at bounding box center [1124, 16] width 40 height 10
click at [95, 233] on div "s . src = "https://embed.typeform.com/next/embed.js" ; s . onload = function ( …" at bounding box center [456, 191] width 789 height 209
type textarea "if (bg) {"
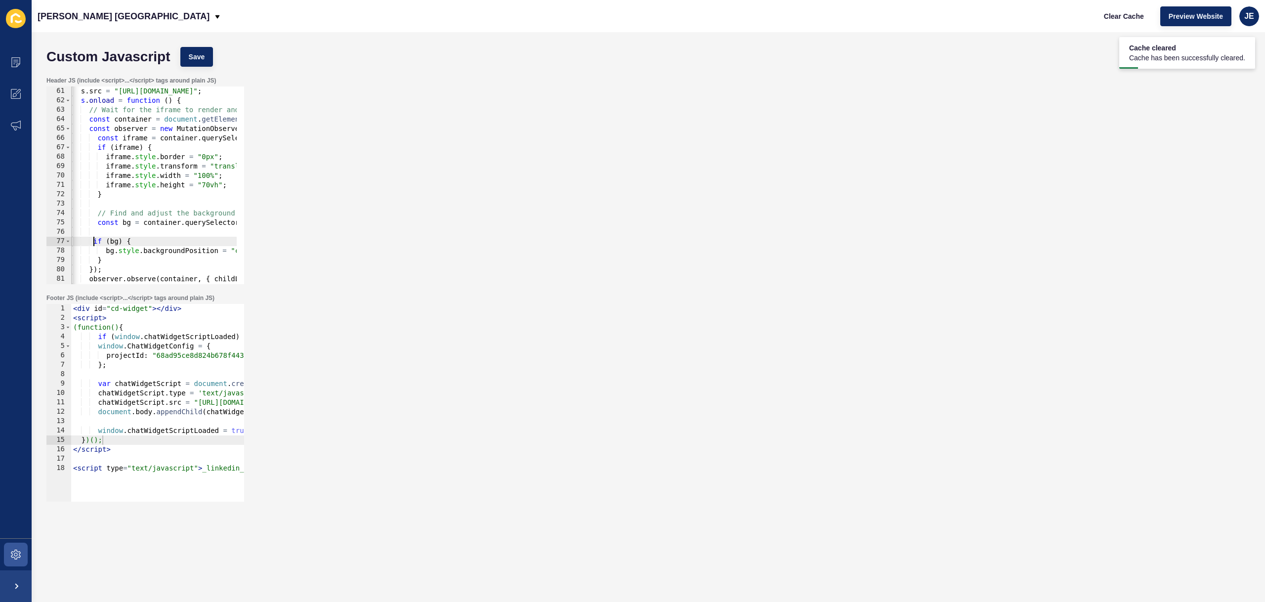
click at [105, 231] on div "s . src = "https://embed.typeform.com/next/embed.js" ; s . onload = function ( …" at bounding box center [456, 191] width 789 height 209
type textarea "console.log(bg);"
click at [181, 61] on button "Save" at bounding box center [196, 57] width 33 height 20
click at [1103, 11] on button "Clear Cache" at bounding box center [1124, 16] width 57 height 20
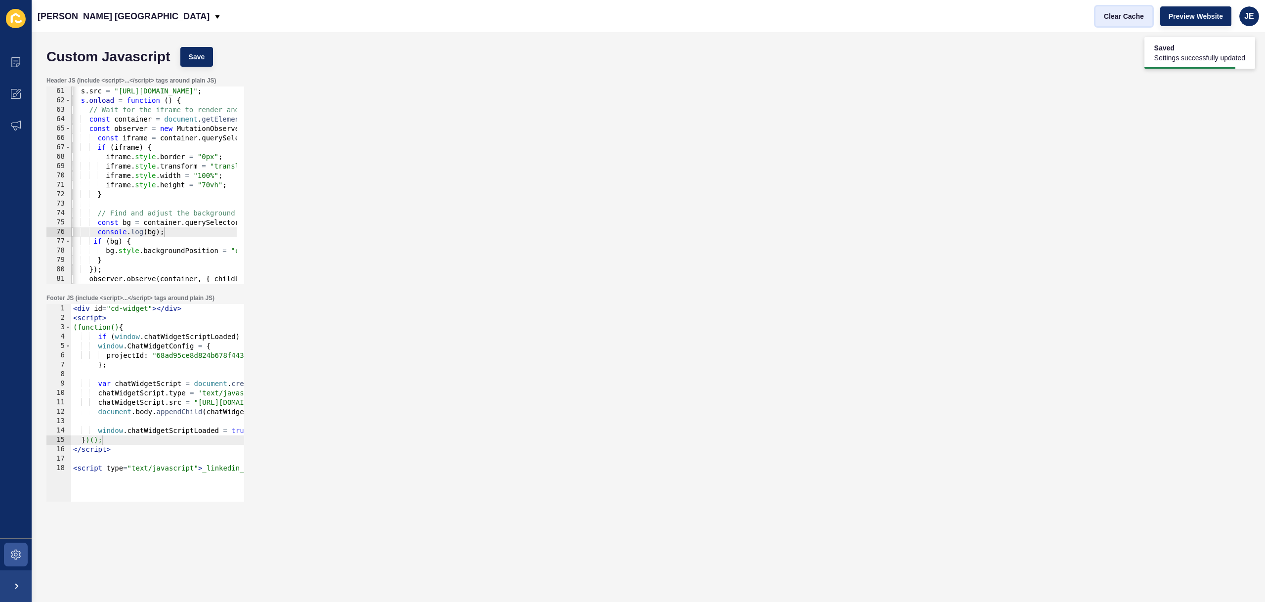
click at [1103, 11] on button "Clear Cache" at bounding box center [1124, 16] width 57 height 20
click at [9, 545] on span at bounding box center [16, 555] width 32 height 32
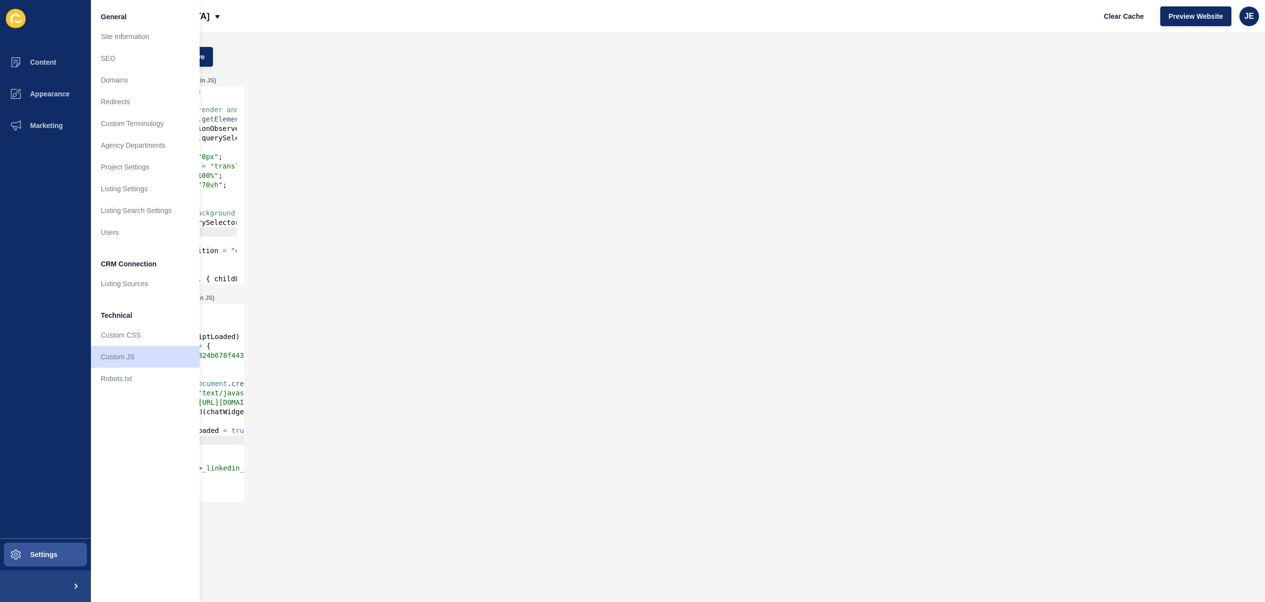
drag, startPoint x: 1255, startPoint y: 242, endPoint x: 1259, endPoint y: 243, distance: 5.0
click at [1255, 242] on div "Header JS (include <script>...</script> tags around plain JS) console.log(bg); …" at bounding box center [649, 180] width 1214 height 217
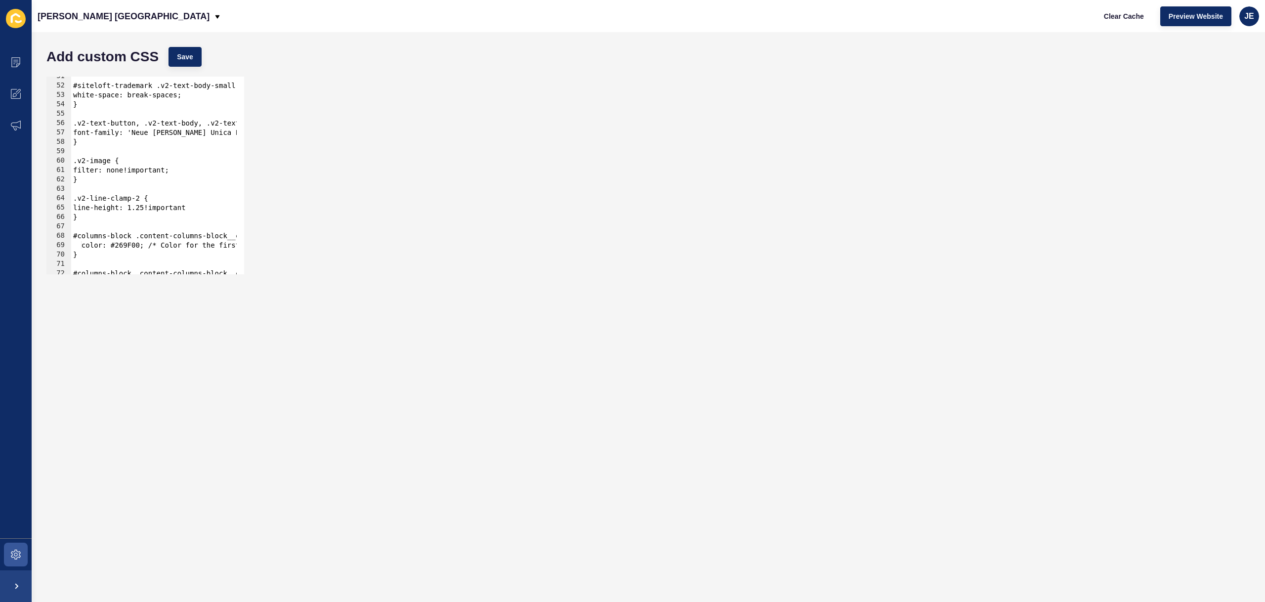
scroll to position [1012, 0]
type textarea "}"
click at [127, 260] on div "#columns-block .content-columns-block__card:nth-child(3) { color: #FC4D0F; } #c…" at bounding box center [517, 174] width 884 height 209
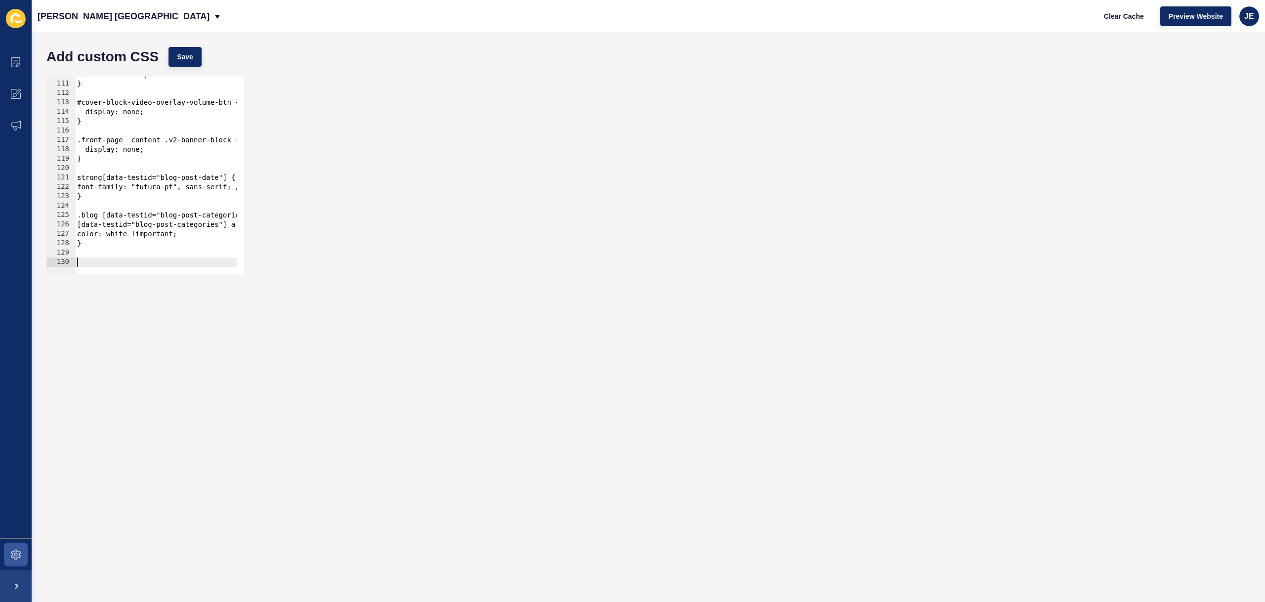
paste textarea "}"
type textarea "}"
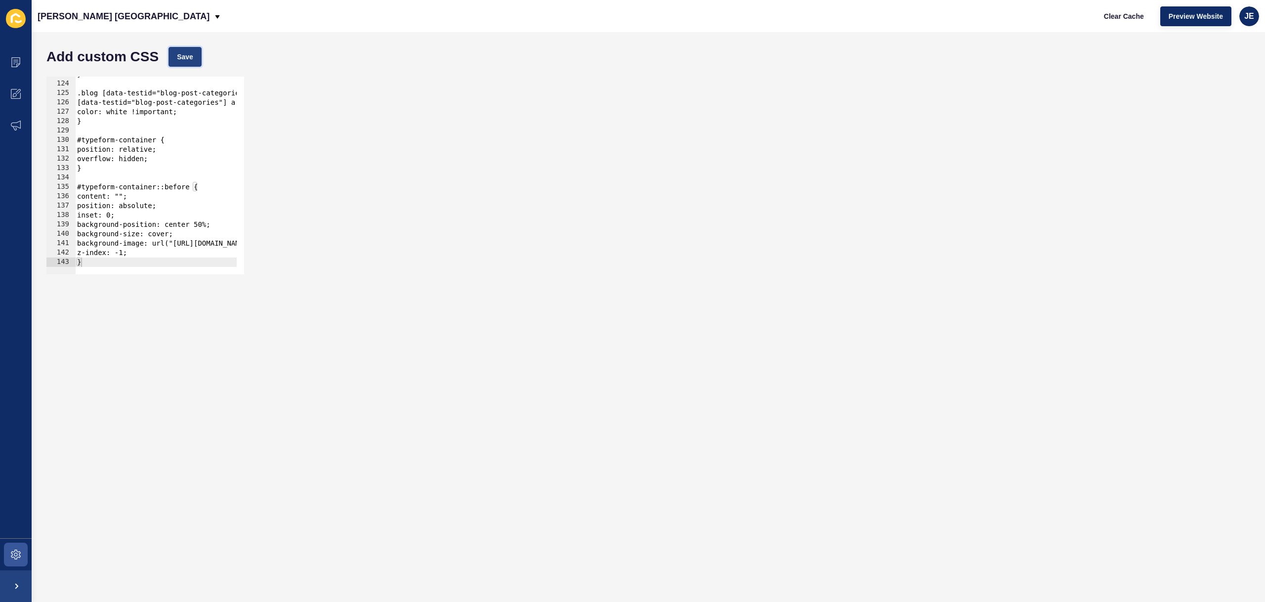
click at [182, 57] on span "Save" at bounding box center [185, 57] width 16 height 10
click at [1118, 24] on button "Clear Cache" at bounding box center [1124, 16] width 57 height 20
click at [1128, 20] on span "Clear Cache" at bounding box center [1124, 16] width 40 height 10
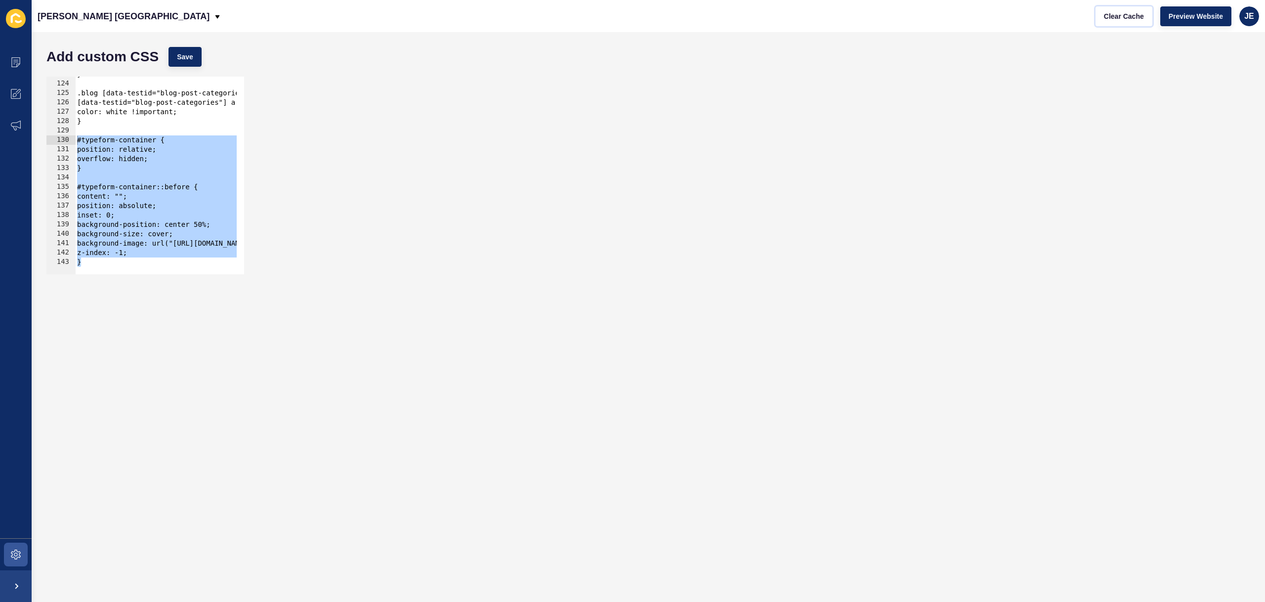
drag, startPoint x: 79, startPoint y: 221, endPoint x: 56, endPoint y: 137, distance: 87.4
click at [56, 137] on div "} 123 124 125 126 127 128 129 130 131 132 133 134 135 136 137 138 139 140 141 1…" at bounding box center [145, 176] width 198 height 198
click at [99, 190] on div "} .blog [data-testid="blog-post-categories"] a, [data-testid="blog-post-categor…" at bounding box center [517, 174] width 884 height 209
drag, startPoint x: 84, startPoint y: 262, endPoint x: 55, endPoint y: 132, distance: 133.2
click at [55, 132] on div "#typeform-container::before { 123 124 125 126 127 128 129 130 131 132 133 134 1…" at bounding box center [145, 176] width 198 height 198
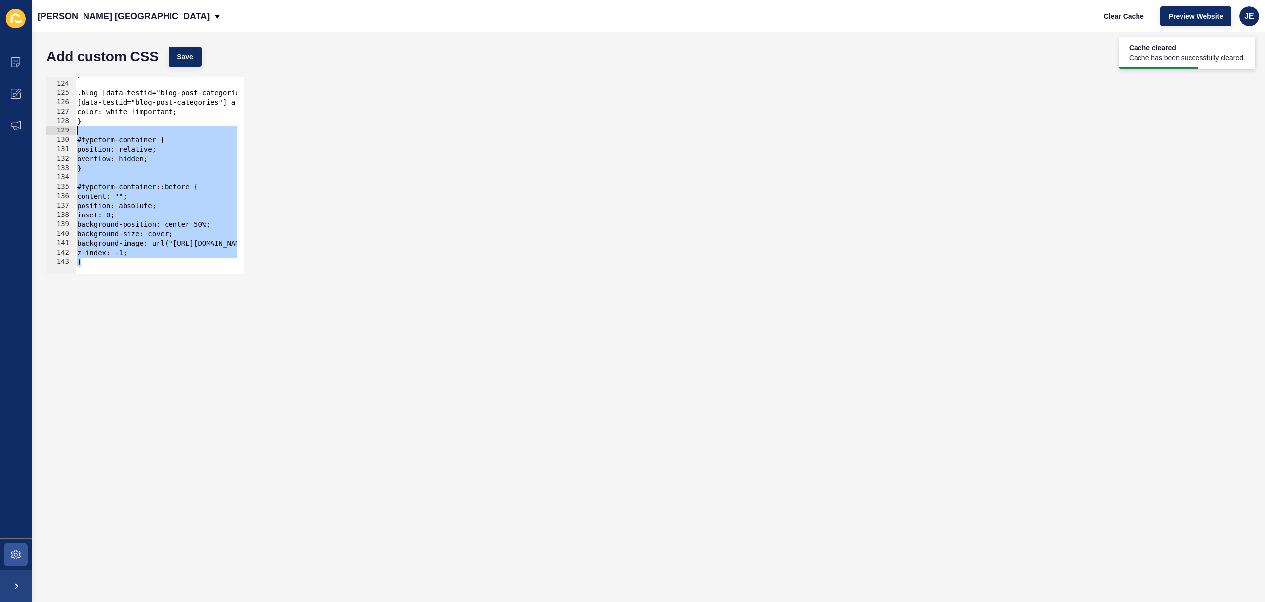
type textarea "#typeform-container {"
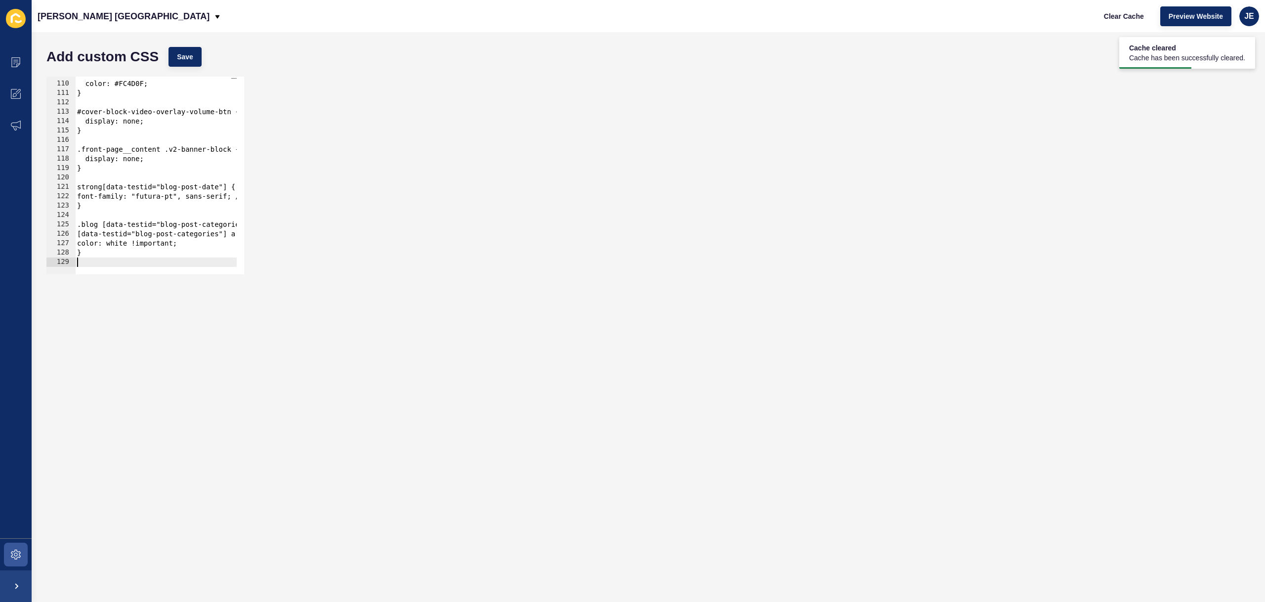
scroll to position [1021, 0]
click at [176, 60] on button "Save" at bounding box center [185, 57] width 33 height 20
click at [1137, 16] on span "Clear Cache" at bounding box center [1124, 16] width 40 height 10
